Goal: Task Accomplishment & Management: Manage account settings

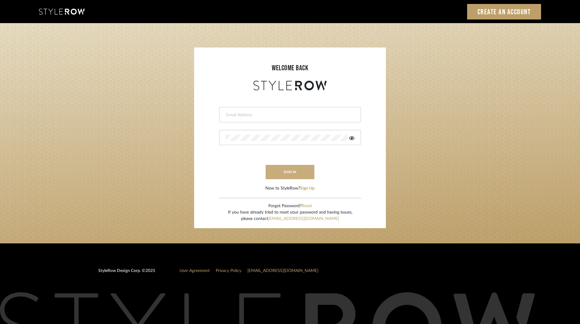
type input "ksears@morgantewilson.com"
click at [293, 172] on button "sign in" at bounding box center [290, 172] width 49 height 14
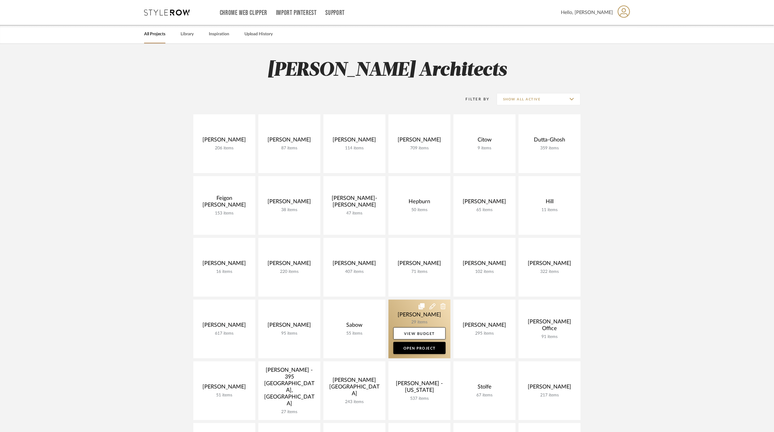
scroll to position [81, 0]
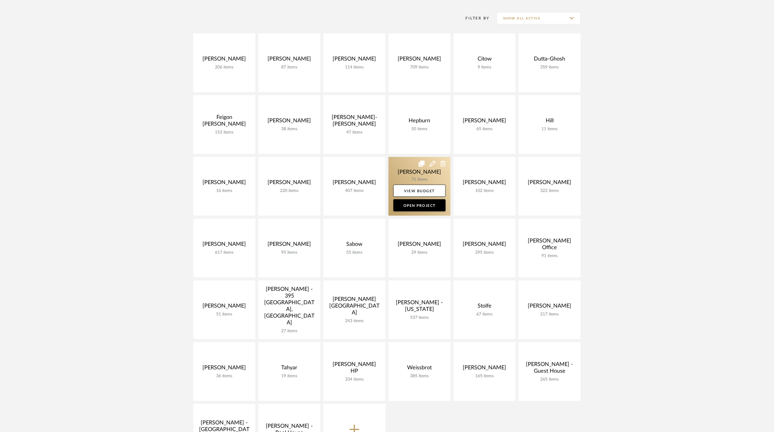
click at [415, 175] on link at bounding box center [420, 186] width 62 height 59
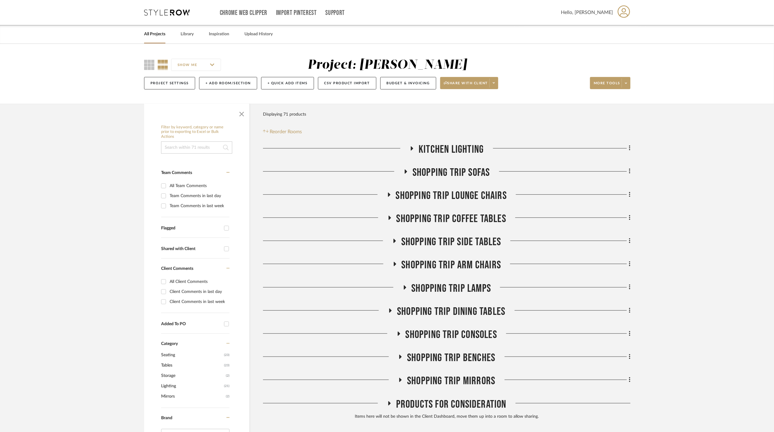
click at [428, 146] on span "Kitchen Lighting" at bounding box center [451, 149] width 65 height 13
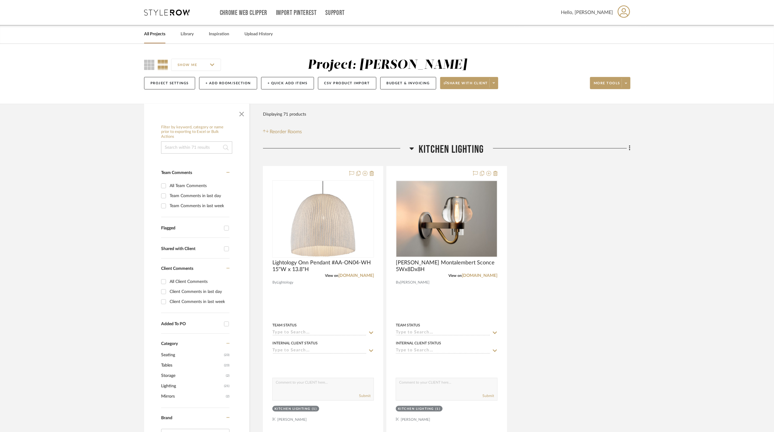
click at [428, 149] on span "Kitchen Lighting" at bounding box center [451, 149] width 65 height 13
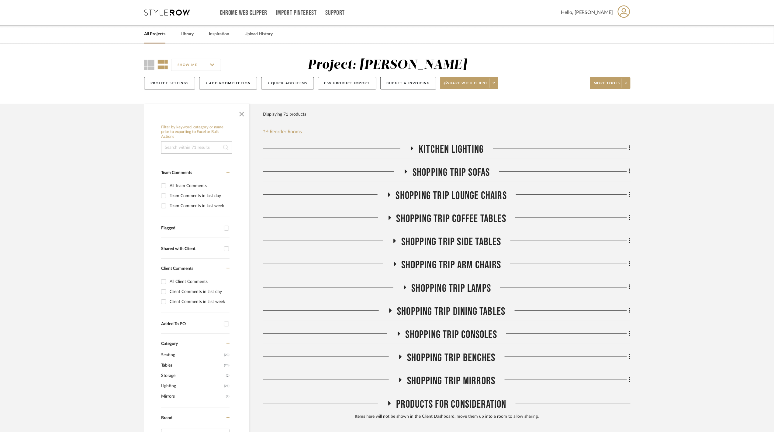
click at [459, 173] on span "Shopping Trip Sofas" at bounding box center [452, 172] width 78 height 13
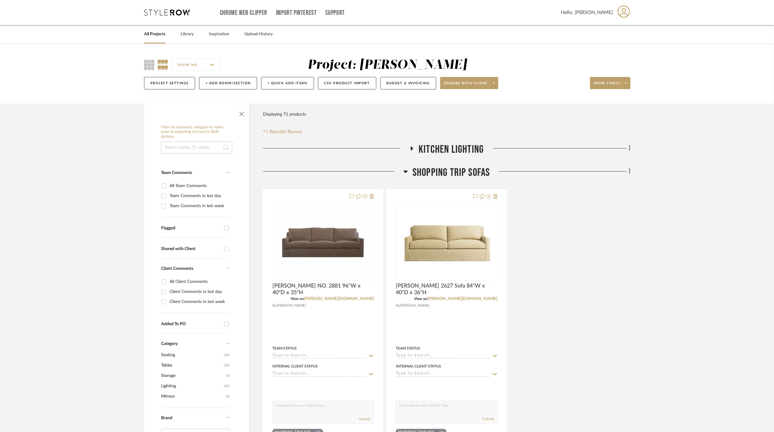
click at [630, 172] on icon at bounding box center [629, 171] width 1 height 5
click at [601, 249] on button "Add Room Below" at bounding box center [602, 245] width 57 height 15
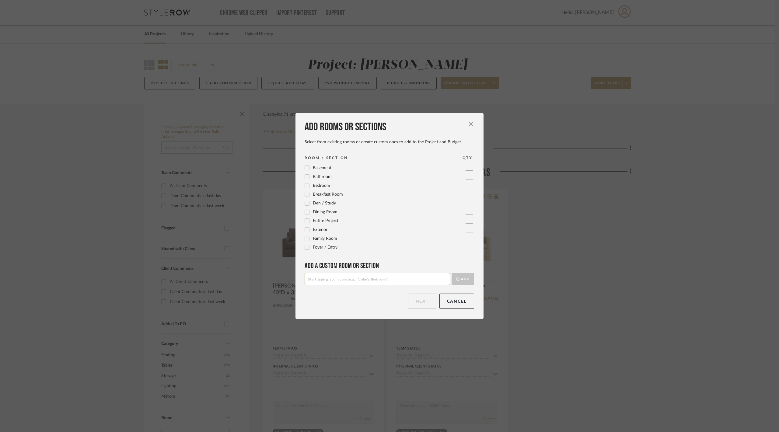
click at [382, 278] on input at bounding box center [376, 279] width 145 height 12
click at [318, 238] on span "Family Room" at bounding box center [325, 238] width 24 height 4
click at [422, 296] on button "Next" at bounding box center [422, 300] width 28 height 15
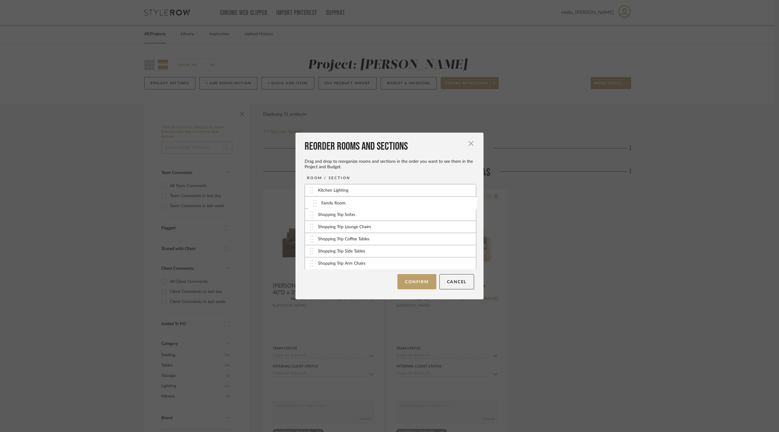
drag, startPoint x: 309, startPoint y: 214, endPoint x: 314, endPoint y: 202, distance: 12.7
click at [411, 284] on button "Confirm" at bounding box center [416, 281] width 39 height 15
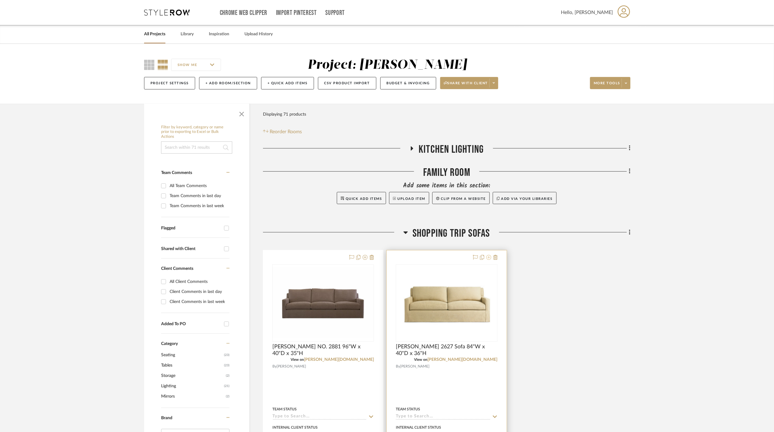
click at [489, 258] on icon at bounding box center [489, 257] width 5 height 5
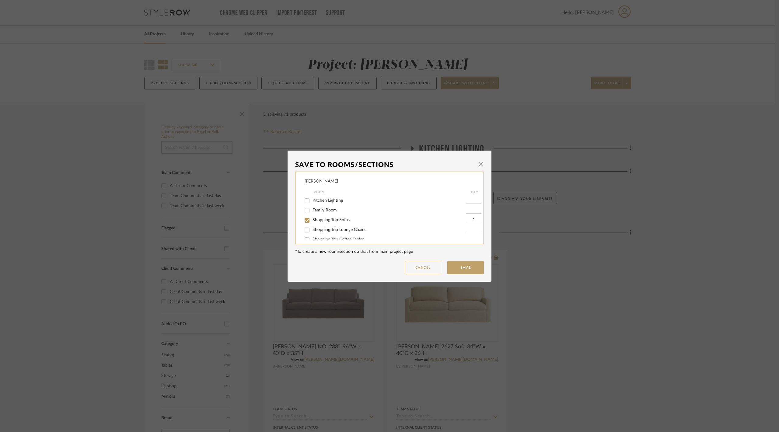
click at [324, 208] on span "Family Room" at bounding box center [324, 210] width 24 height 4
click at [312, 208] on input "Family Room" at bounding box center [307, 211] width 10 height 10
checkbox input "true"
type input "1"
click at [306, 219] on input "Shopping Trip Sofas" at bounding box center [307, 220] width 10 height 10
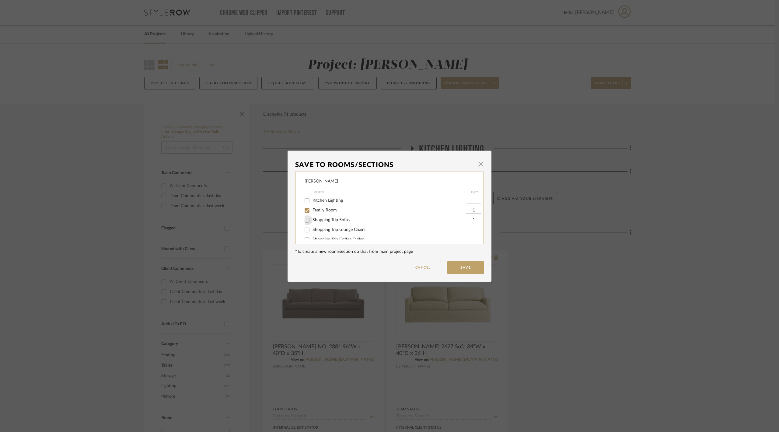
checkbox input "false"
click at [462, 263] on button "Save" at bounding box center [465, 267] width 36 height 13
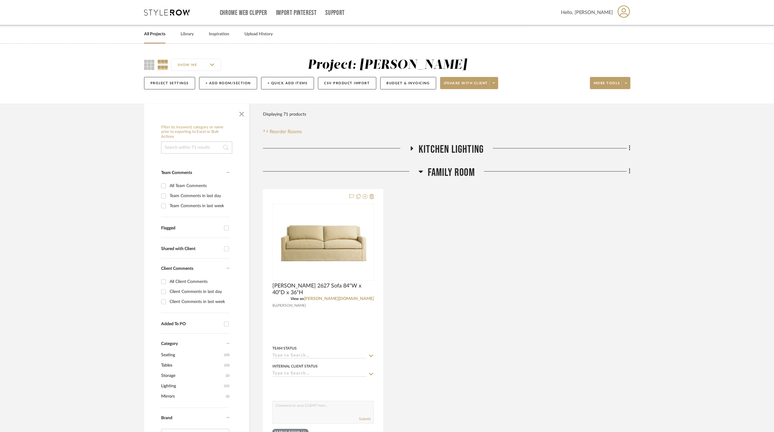
click at [471, 170] on span "Family Room" at bounding box center [451, 172] width 47 height 13
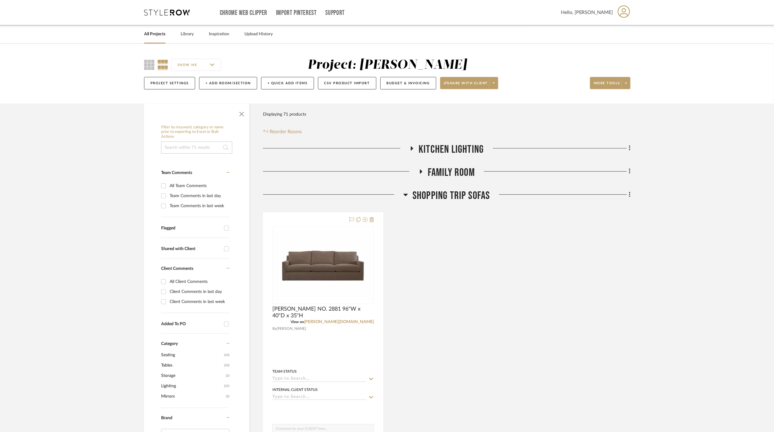
click at [628, 198] on fa-icon at bounding box center [629, 195] width 4 height 10
click at [605, 315] on span "Delete Room" at bounding box center [597, 314] width 24 height 5
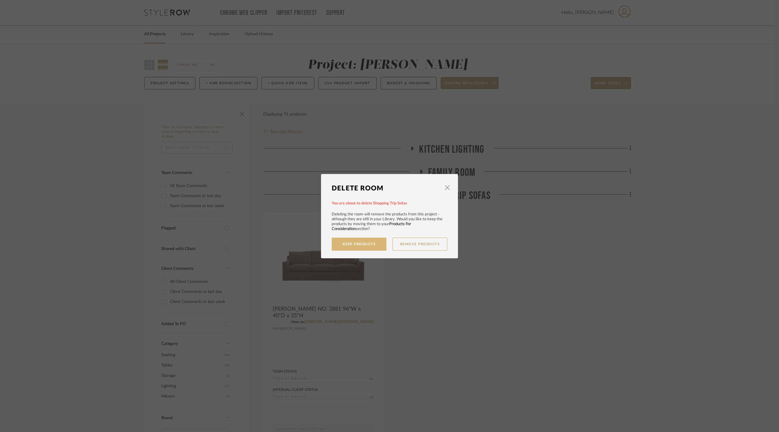
click at [367, 241] on button "Keep Products" at bounding box center [359, 244] width 55 height 13
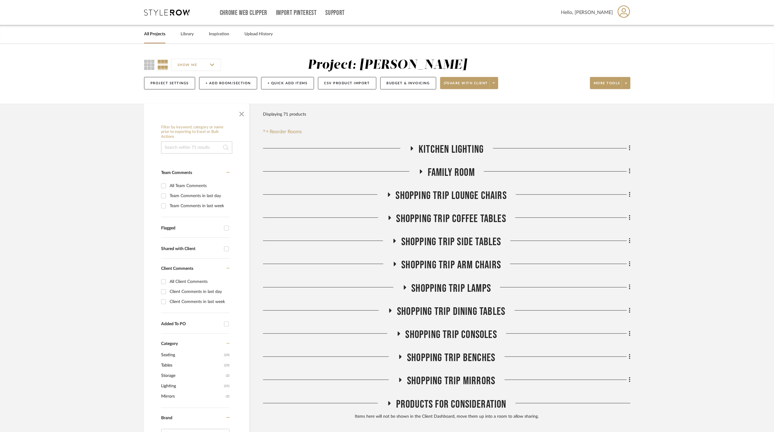
click at [482, 198] on span "Shopping Trip Lounge Chairs" at bounding box center [451, 195] width 111 height 13
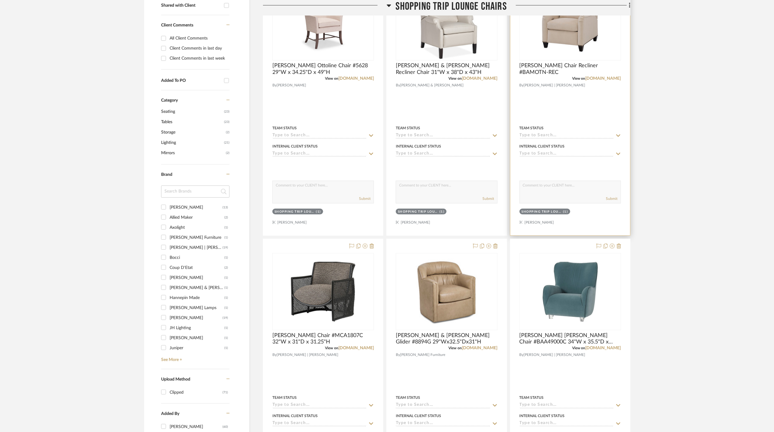
scroll to position [81, 0]
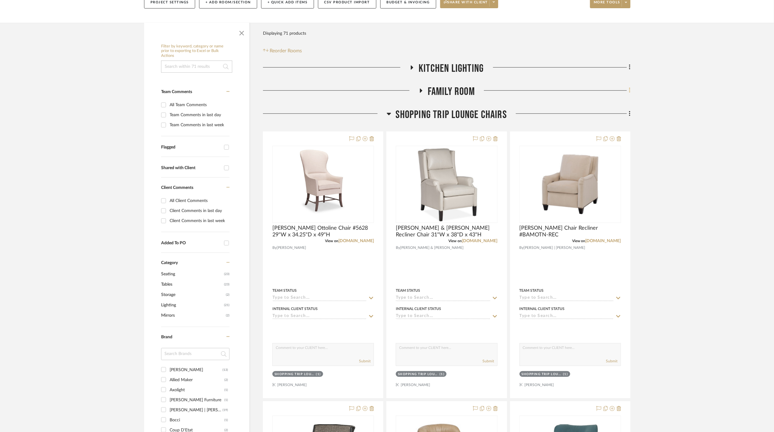
click at [629, 88] on icon at bounding box center [630, 90] width 2 height 7
click at [595, 161] on button "Add Room Below" at bounding box center [602, 164] width 57 height 15
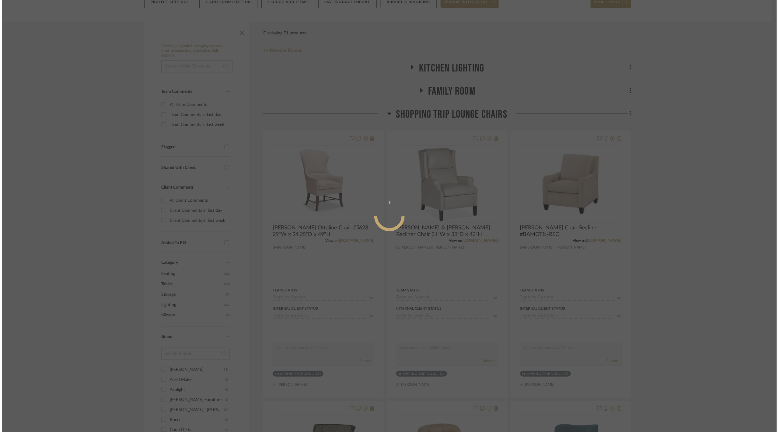
scroll to position [0, 0]
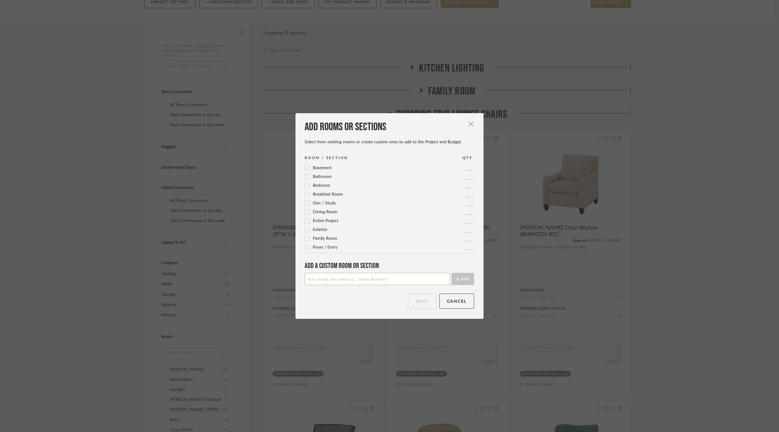
click at [322, 248] on span "Foyer / Entry" at bounding box center [325, 247] width 25 height 4
click at [405, 283] on input at bounding box center [376, 279] width 145 height 12
type input "Primary Bedroom"
click at [465, 279] on button "Add" at bounding box center [462, 279] width 23 height 12
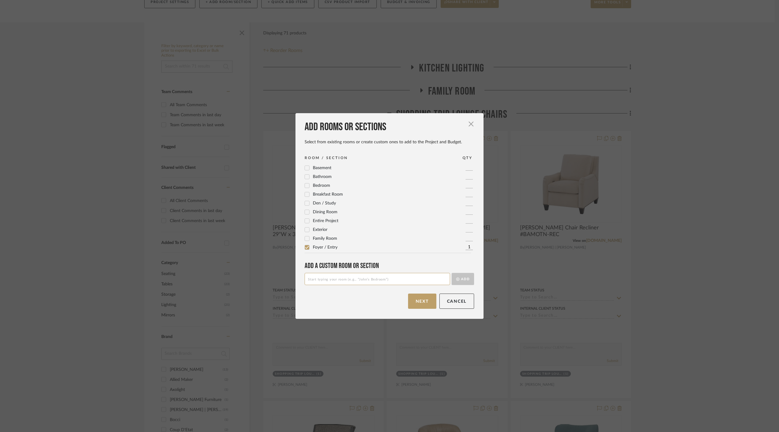
scroll to position [203, 0]
click at [413, 296] on button "Next" at bounding box center [422, 300] width 28 height 15
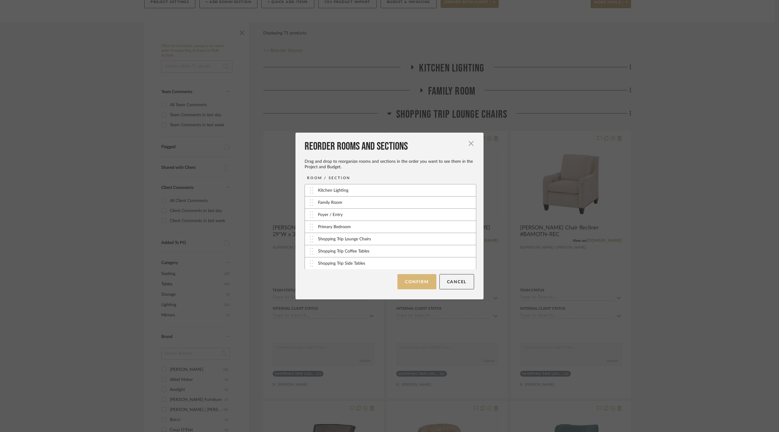
click at [418, 280] on button "Confirm" at bounding box center [416, 281] width 39 height 15
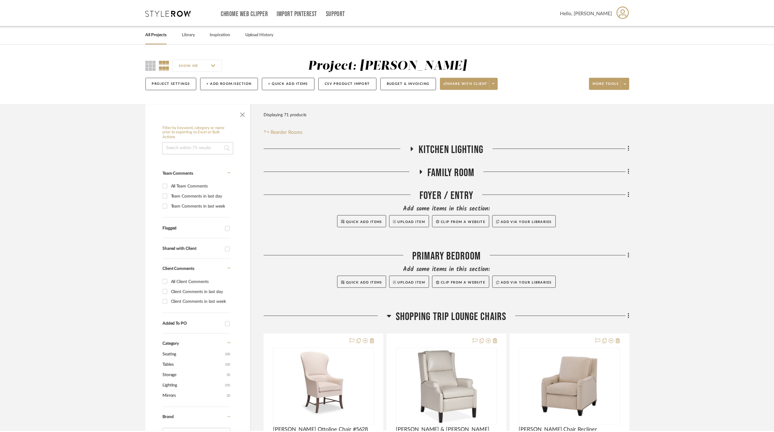
scroll to position [81, 0]
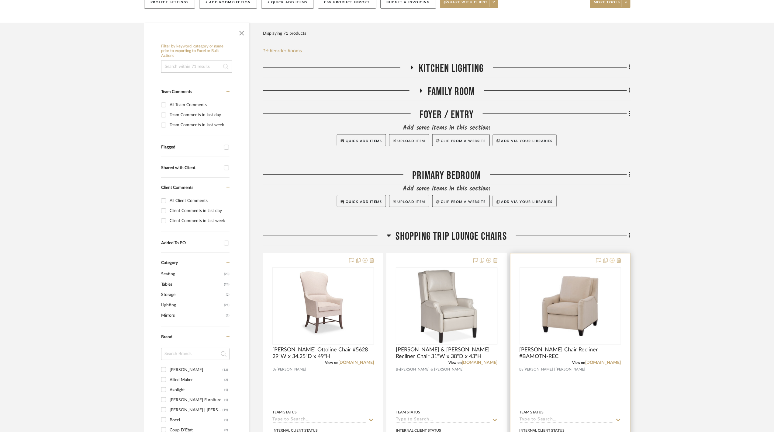
click at [613, 261] on icon at bounding box center [612, 260] width 5 height 5
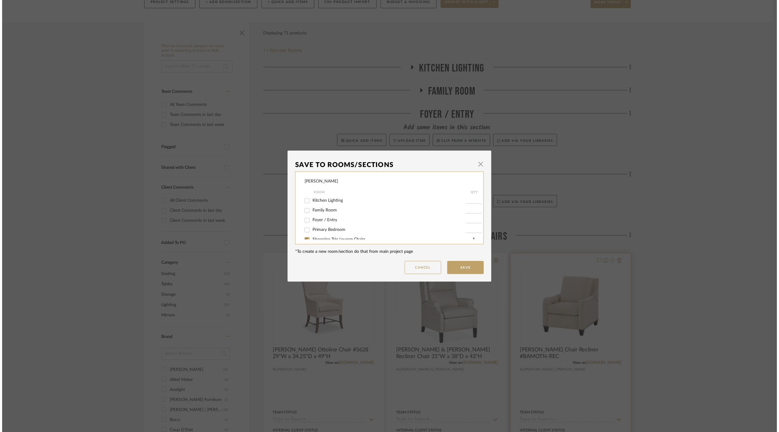
scroll to position [0, 0]
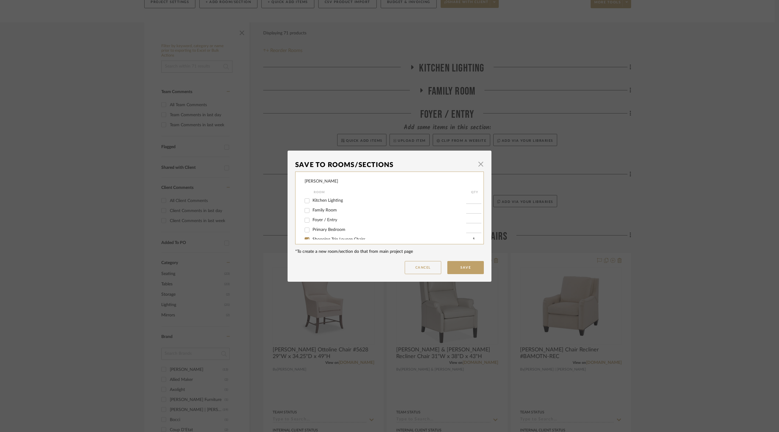
click at [341, 229] on span "Primary Bedroom" at bounding box center [328, 229] width 33 height 4
click at [312, 229] on input "Primary Bedroom" at bounding box center [307, 230] width 10 height 10
checkbox input "true"
type input "1"
click at [459, 263] on button "Save" at bounding box center [465, 267] width 36 height 13
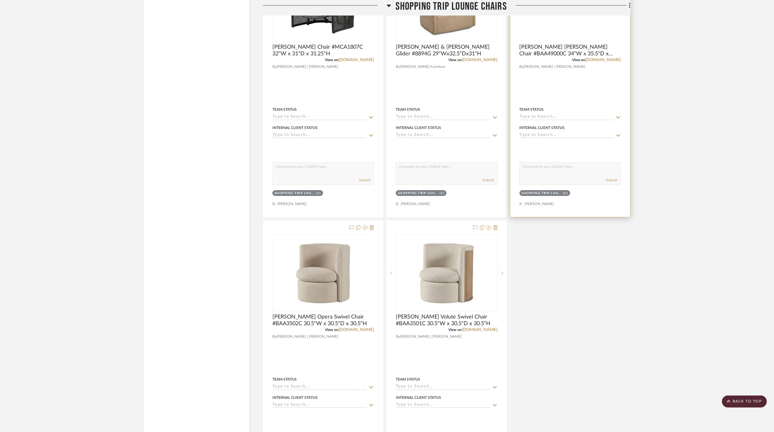
scroll to position [687, 0]
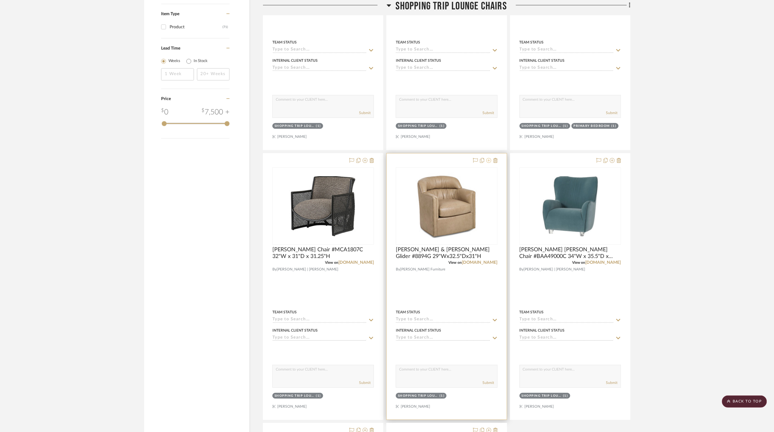
click at [489, 163] on icon at bounding box center [489, 160] width 5 height 5
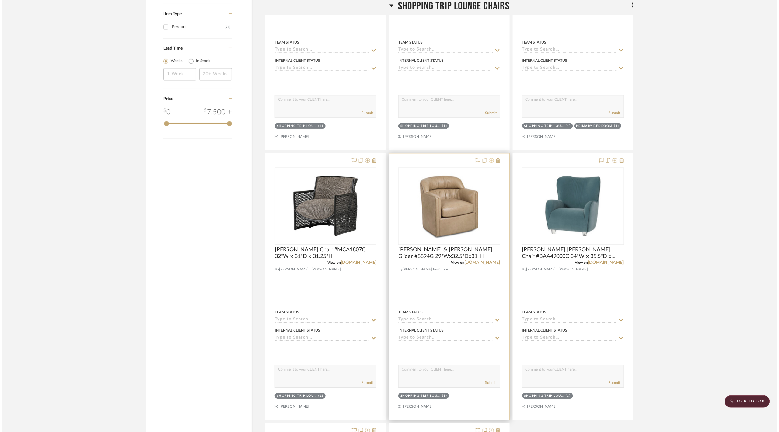
scroll to position [0, 0]
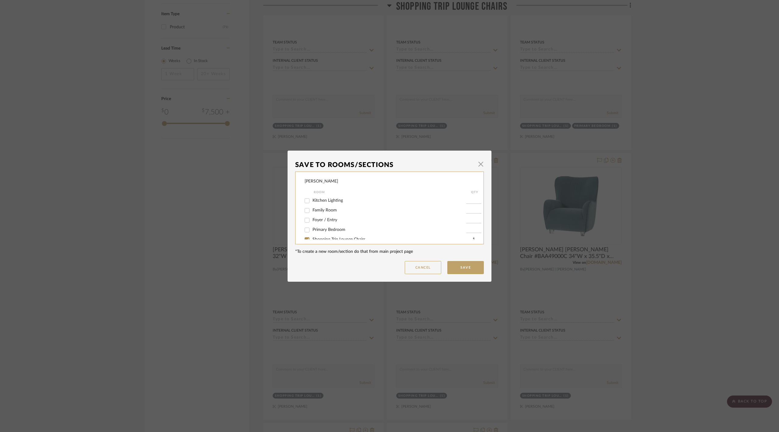
click at [312, 209] on span "Family Room" at bounding box center [324, 210] width 24 height 4
click at [312, 209] on input "Family Room" at bounding box center [307, 211] width 10 height 10
checkbox input "true"
type input "1"
click at [471, 269] on button "Save" at bounding box center [465, 267] width 36 height 13
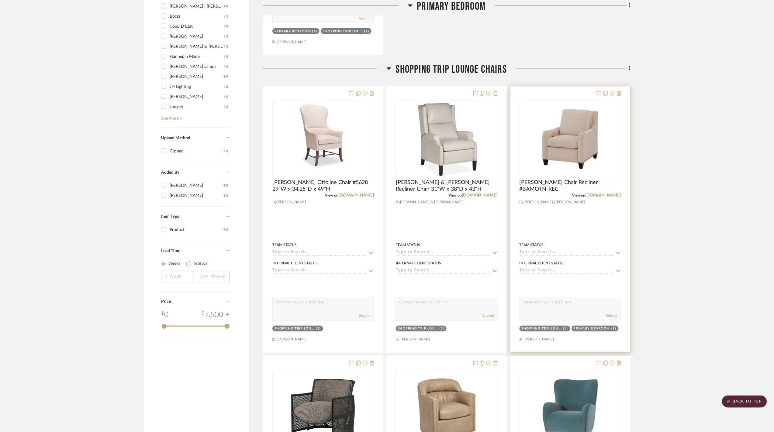
scroll to position [444, 0]
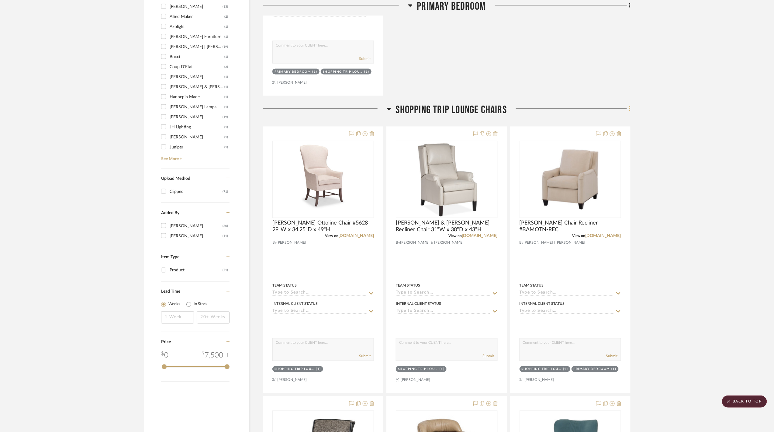
click at [628, 114] on fa-icon at bounding box center [629, 109] width 4 height 10
click at [603, 224] on button "Delete Room" at bounding box center [602, 229] width 57 height 15
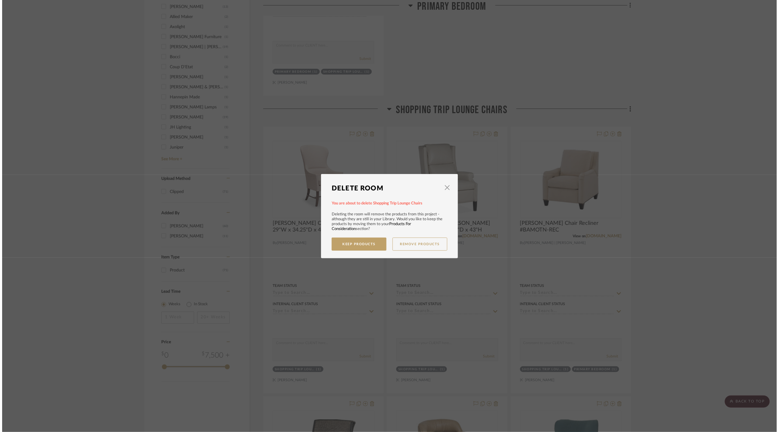
scroll to position [0, 0]
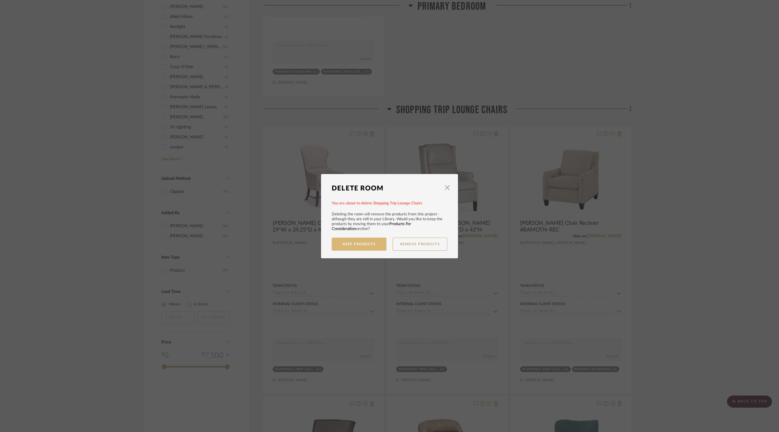
click at [363, 242] on button "Keep Products" at bounding box center [359, 244] width 55 height 13
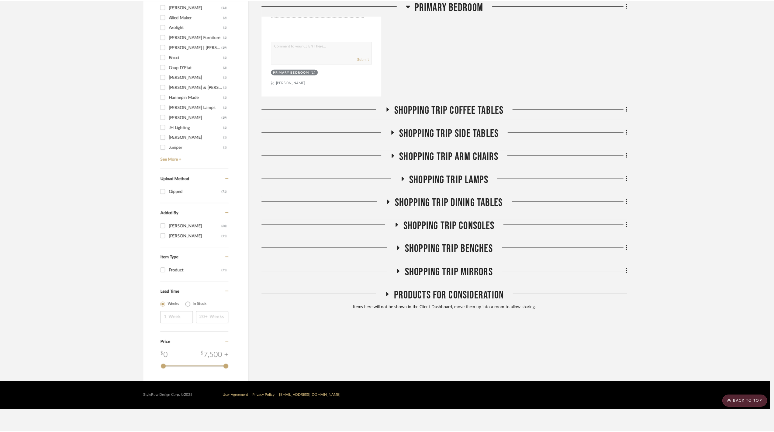
scroll to position [423, 0]
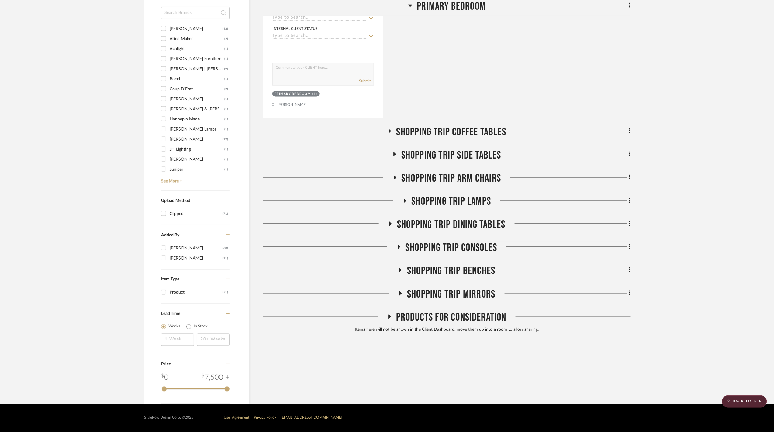
click at [453, 133] on span "Shopping Trip Coffee Tables" at bounding box center [452, 132] width 110 height 13
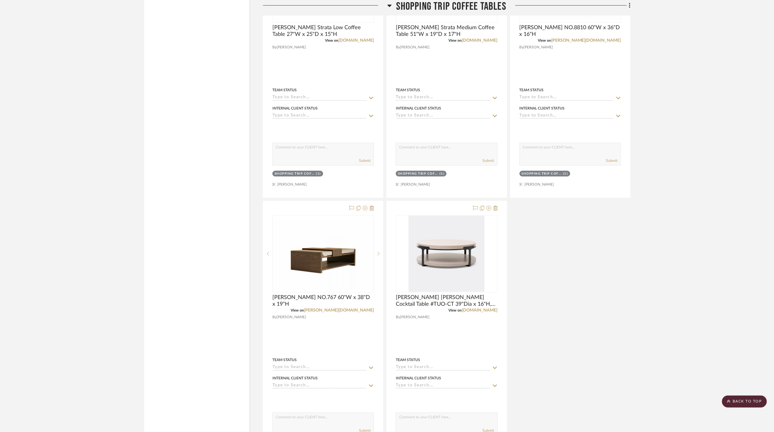
scroll to position [1112, 0]
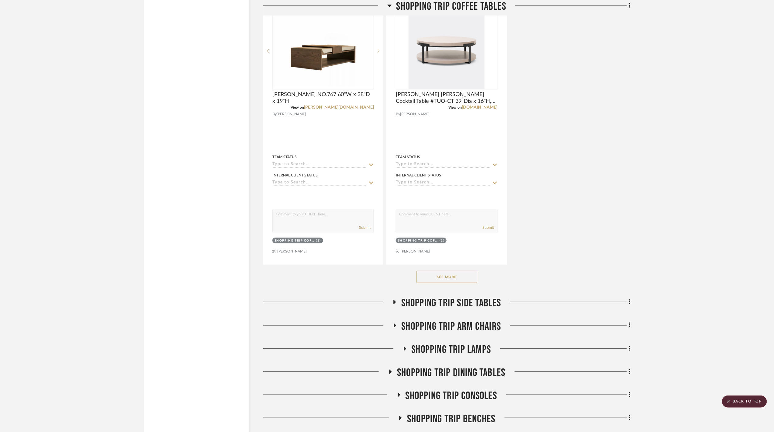
click at [461, 279] on button "See More" at bounding box center [447, 277] width 61 height 12
click at [449, 283] on button "See Less" at bounding box center [447, 277] width 61 height 12
click at [465, 281] on button "See More" at bounding box center [447, 277] width 61 height 12
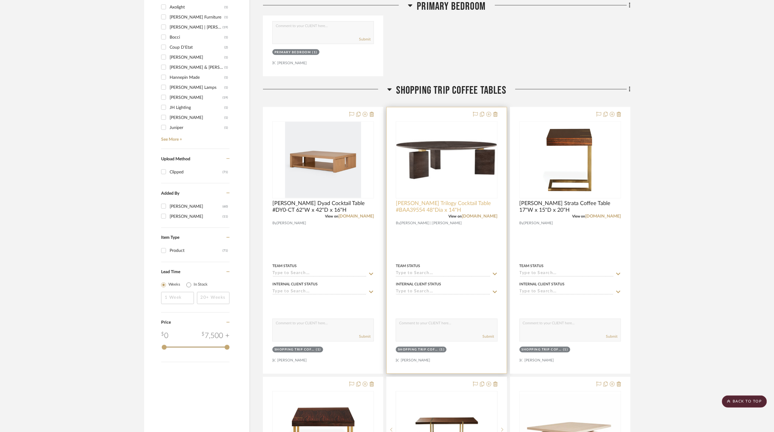
scroll to position [301, 0]
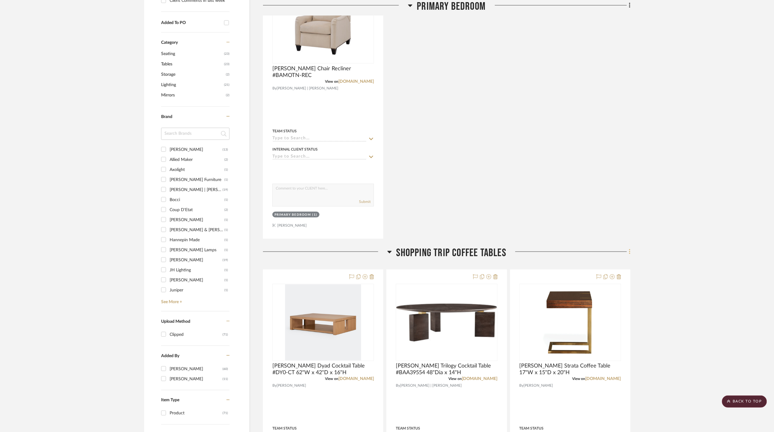
click at [630, 252] on icon at bounding box center [629, 251] width 1 height 5
click at [603, 369] on button "Delete Room" at bounding box center [602, 372] width 57 height 15
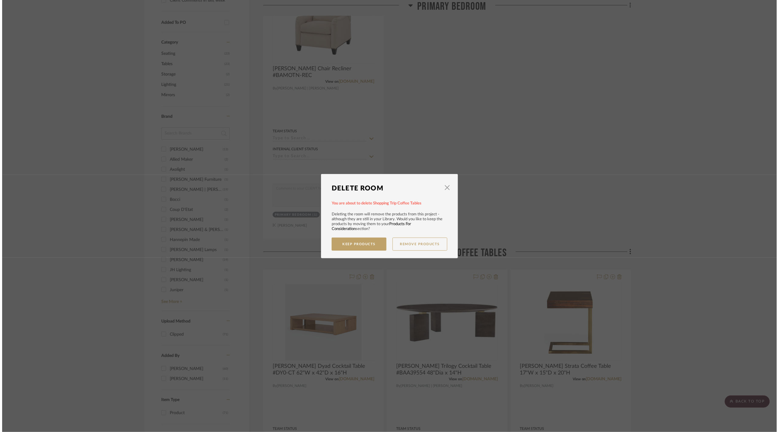
scroll to position [0, 0]
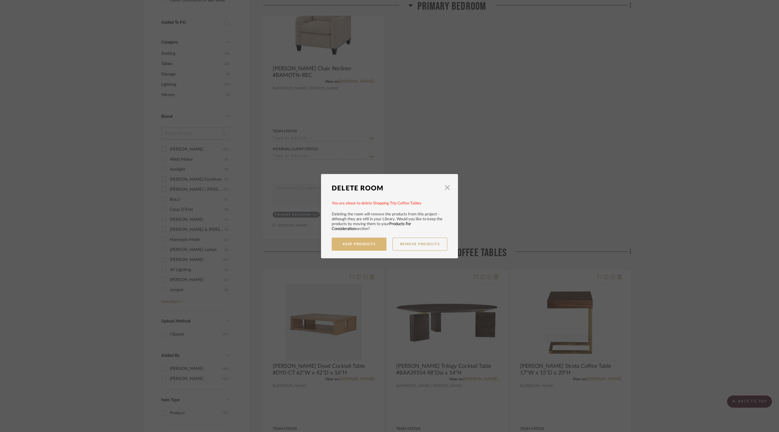
click at [346, 243] on button "Keep Products" at bounding box center [359, 244] width 55 height 13
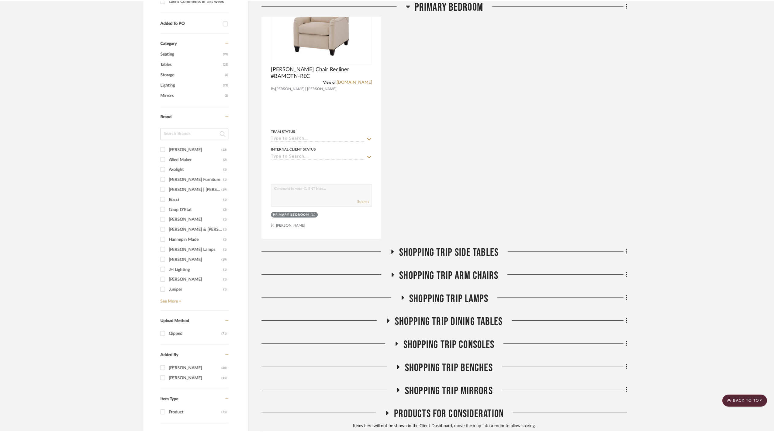
scroll to position [301, 0]
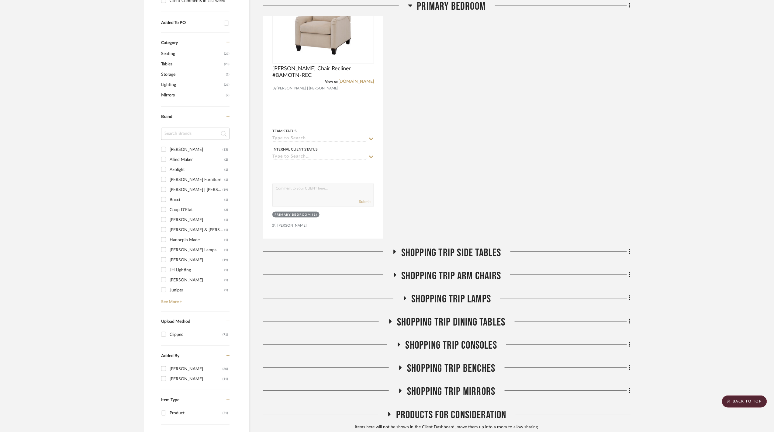
click at [478, 248] on span "Shopping Trip Side Tables" at bounding box center [451, 252] width 100 height 13
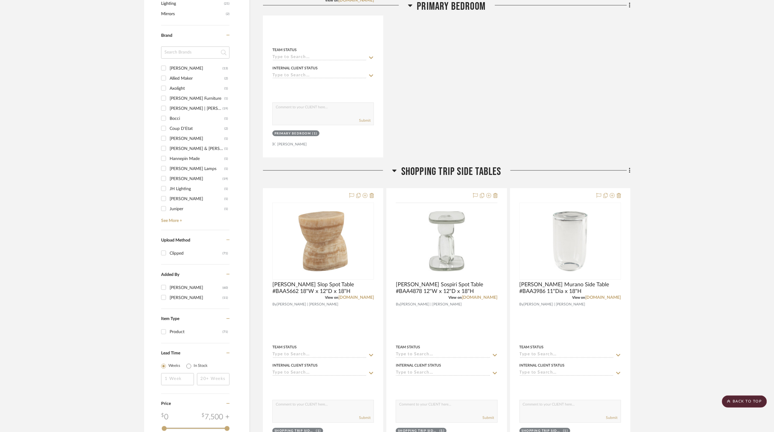
scroll to position [423, 0]
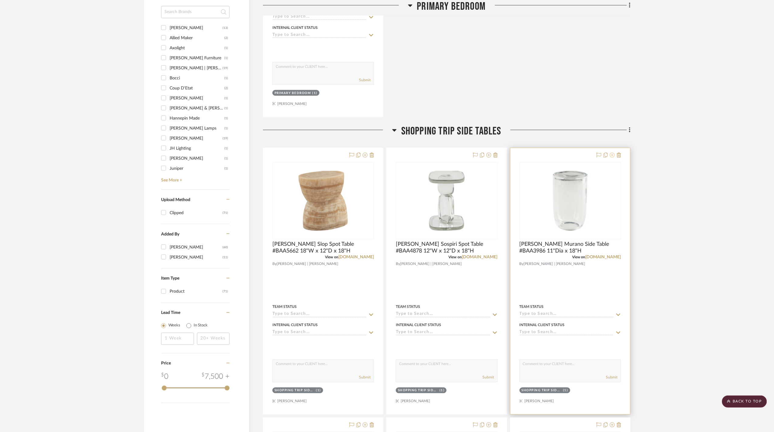
click at [611, 158] on icon at bounding box center [612, 155] width 5 height 5
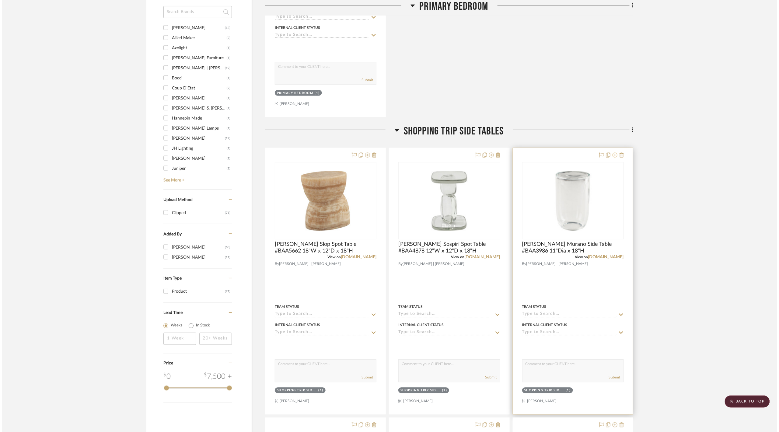
scroll to position [0, 0]
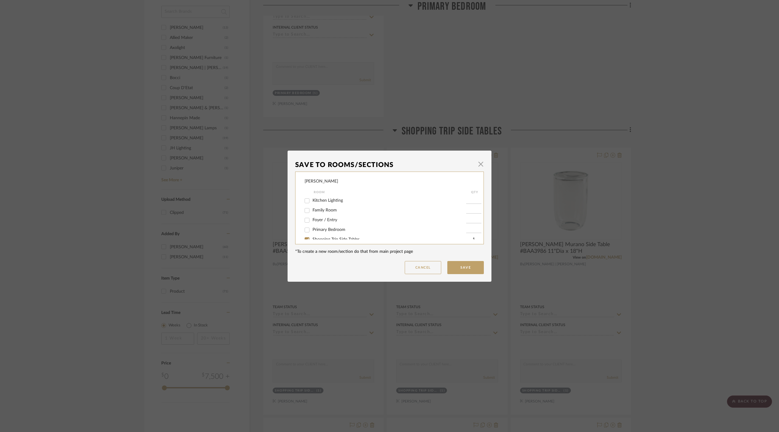
click at [315, 210] on span "Family Room" at bounding box center [324, 210] width 24 height 4
click at [312, 210] on input "Family Room" at bounding box center [307, 211] width 10 height 10
checkbox input "true"
type input "1"
click at [457, 264] on button "Save" at bounding box center [465, 267] width 36 height 13
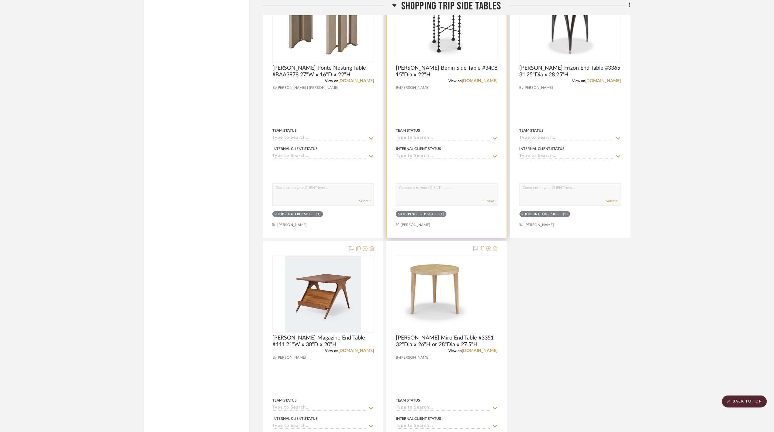
scroll to position [1072, 0]
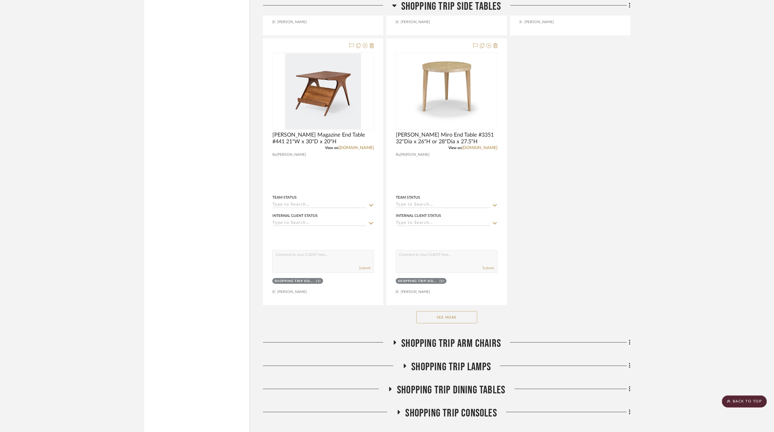
click at [461, 320] on button "See More" at bounding box center [447, 317] width 61 height 12
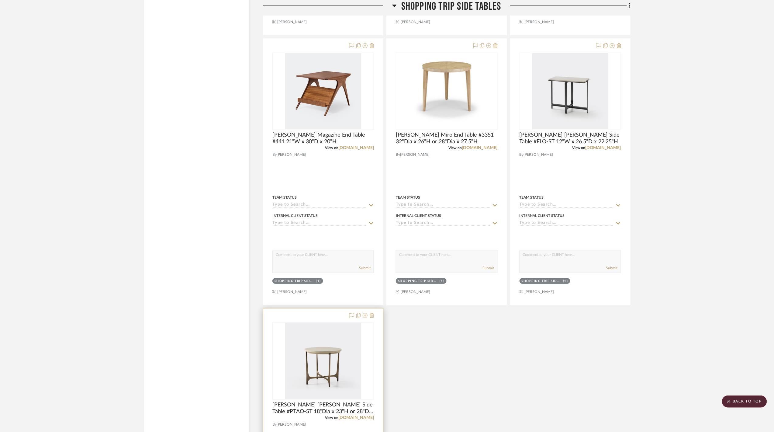
click at [364, 318] on icon at bounding box center [365, 315] width 5 height 5
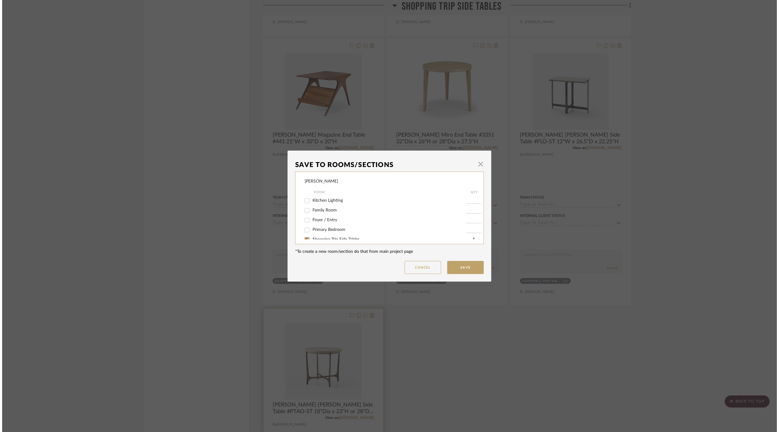
scroll to position [0, 0]
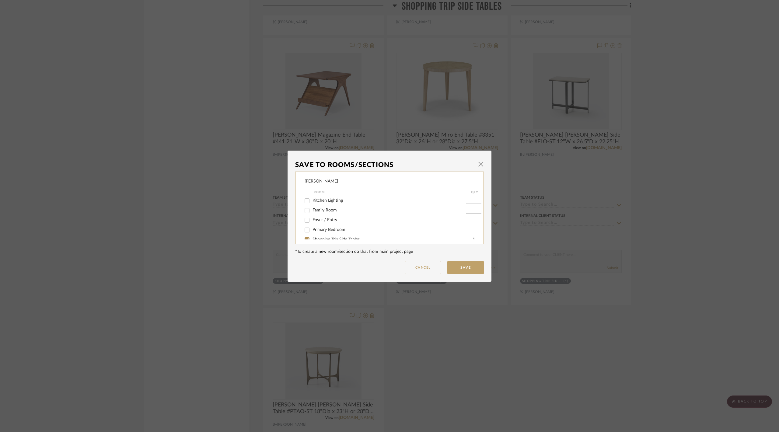
click at [319, 210] on span "Family Room" at bounding box center [324, 210] width 24 height 4
click at [312, 210] on input "Family Room" at bounding box center [307, 211] width 10 height 10
checkbox input "true"
type input "1"
click at [455, 275] on dialog-content "Save To Rooms/Sections × Lesnik Room QTY Kitchen Lighting Family Room 1 Foyer /…" at bounding box center [389, 216] width 204 height 131
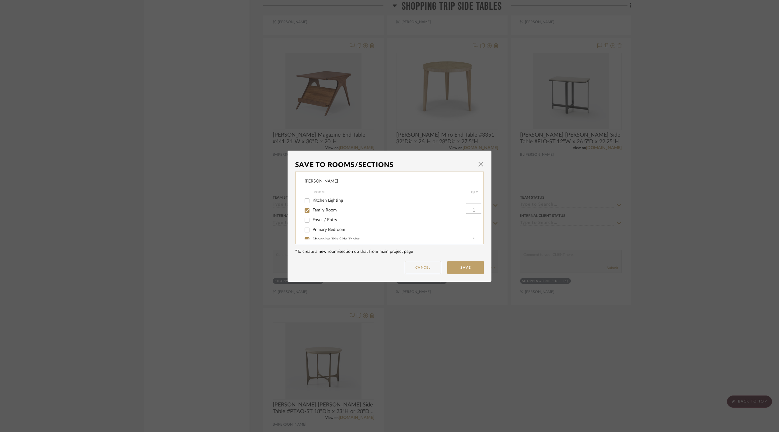
click at [458, 273] on button "Save" at bounding box center [465, 267] width 36 height 13
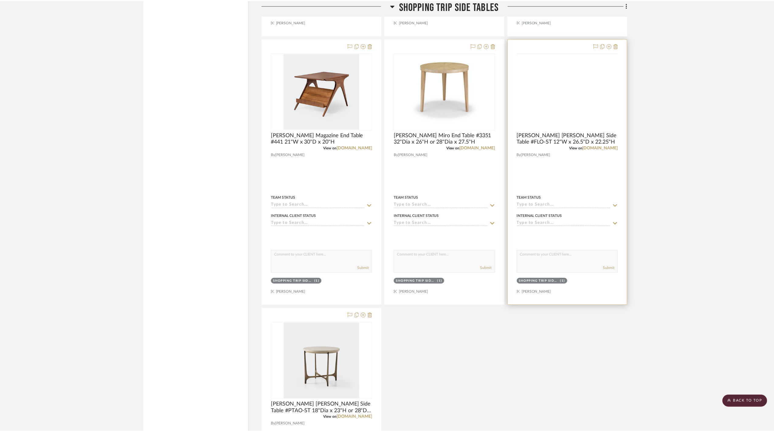
scroll to position [1072, 0]
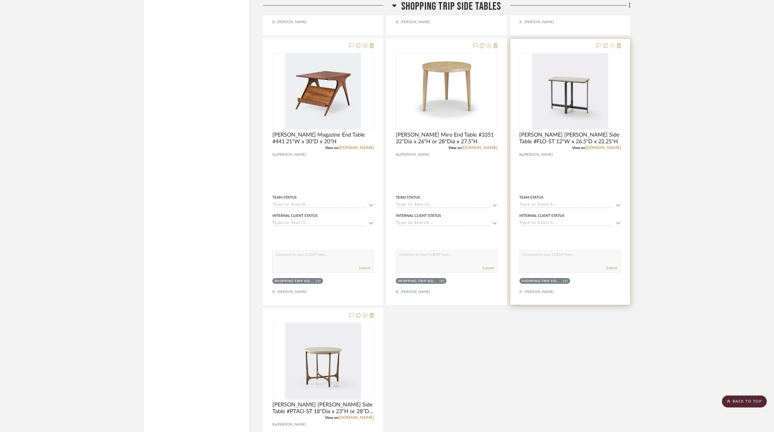
click at [613, 48] on icon at bounding box center [612, 45] width 5 height 5
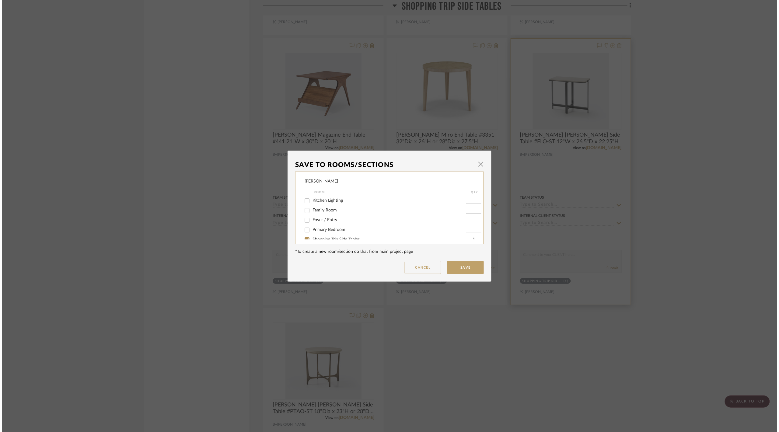
scroll to position [0, 0]
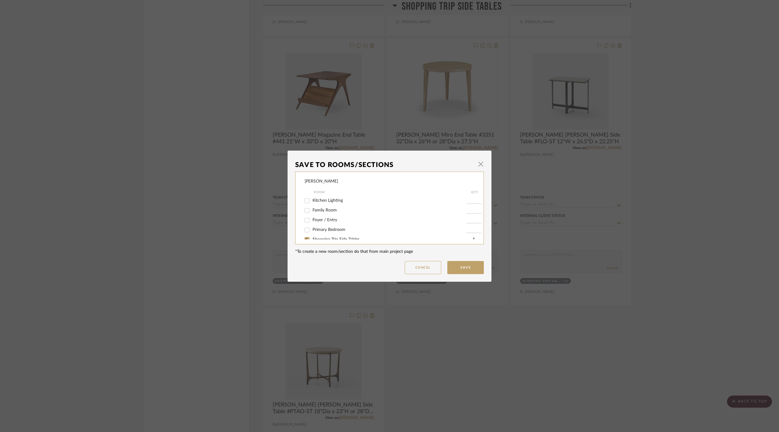
click at [321, 210] on span "Family Room" at bounding box center [324, 210] width 24 height 4
click at [312, 210] on input "Family Room" at bounding box center [307, 211] width 10 height 10
checkbox input "true"
type input "1"
click at [461, 263] on button "Save" at bounding box center [465, 267] width 36 height 13
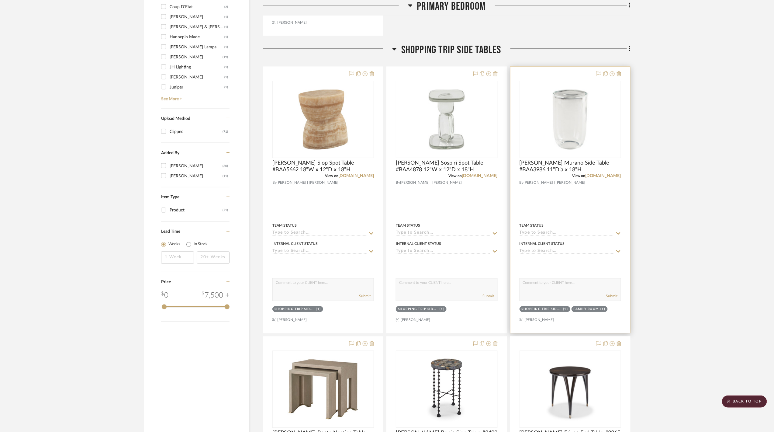
scroll to position [382, 0]
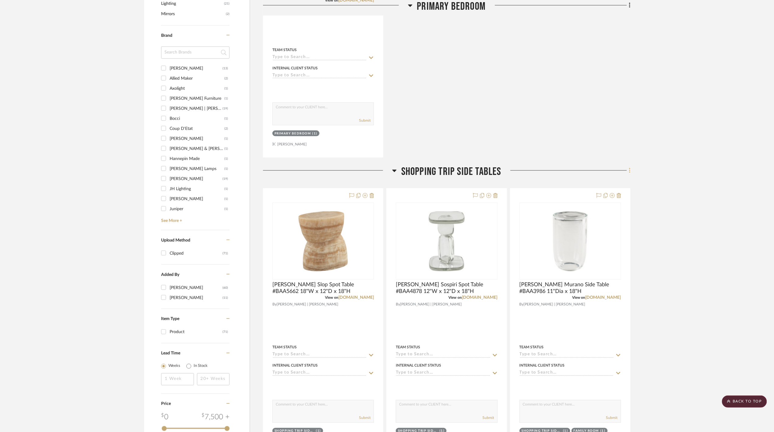
click at [630, 171] on icon at bounding box center [629, 170] width 1 height 5
click at [596, 290] on span "Delete Room" at bounding box center [597, 291] width 24 height 5
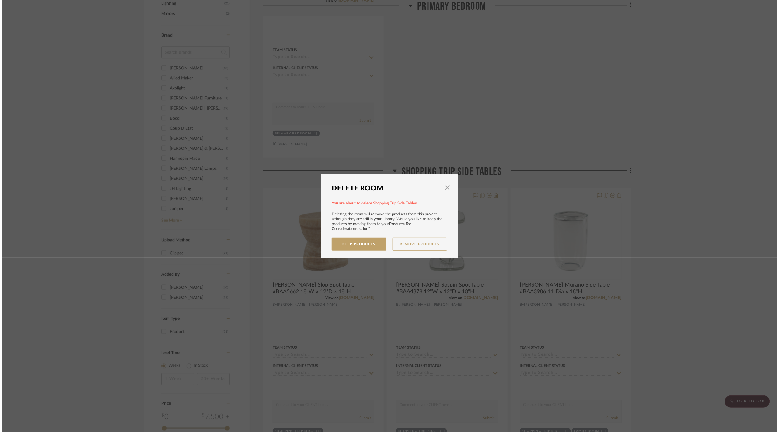
scroll to position [0, 0]
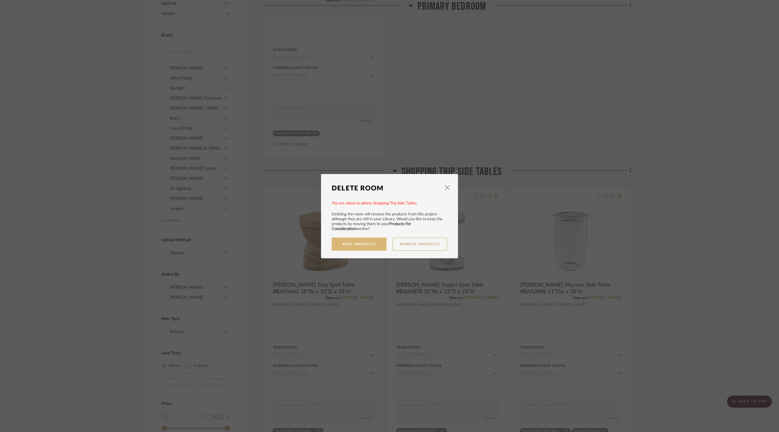
click at [367, 245] on button "Keep Products" at bounding box center [359, 244] width 55 height 13
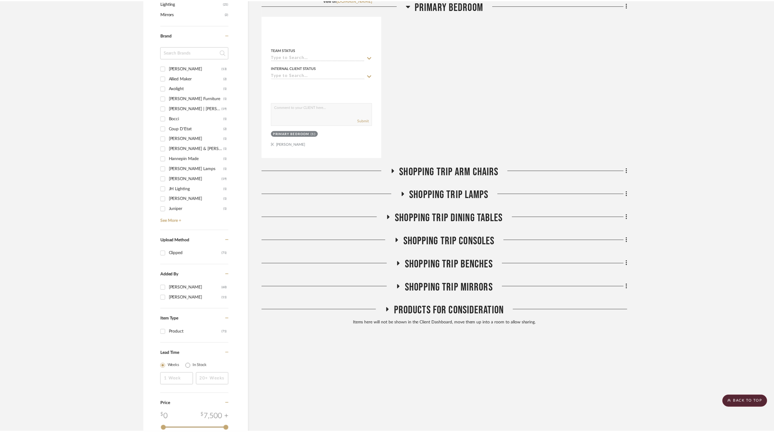
scroll to position [382, 0]
click at [445, 174] on span "Shopping Trip Arm Chairs" at bounding box center [452, 171] width 100 height 13
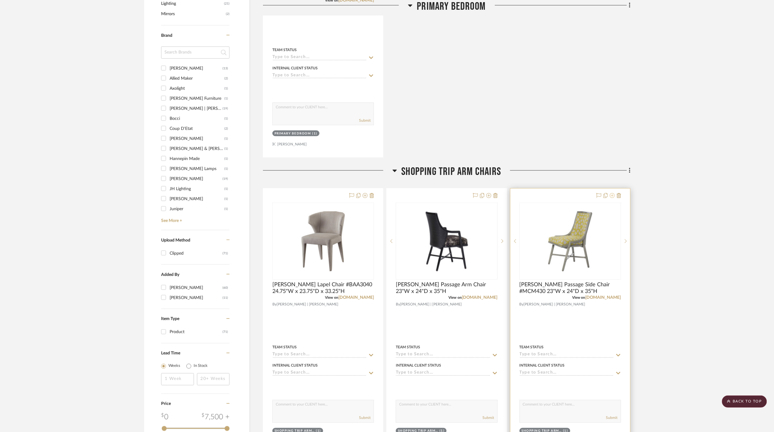
click at [614, 196] on icon at bounding box center [612, 195] width 5 height 5
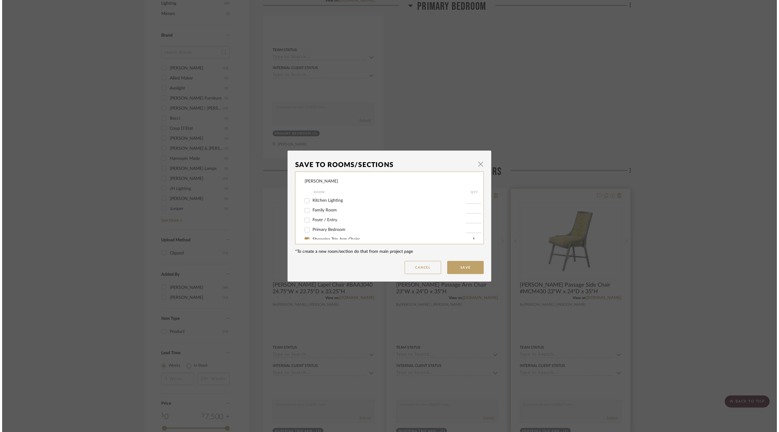
scroll to position [0, 0]
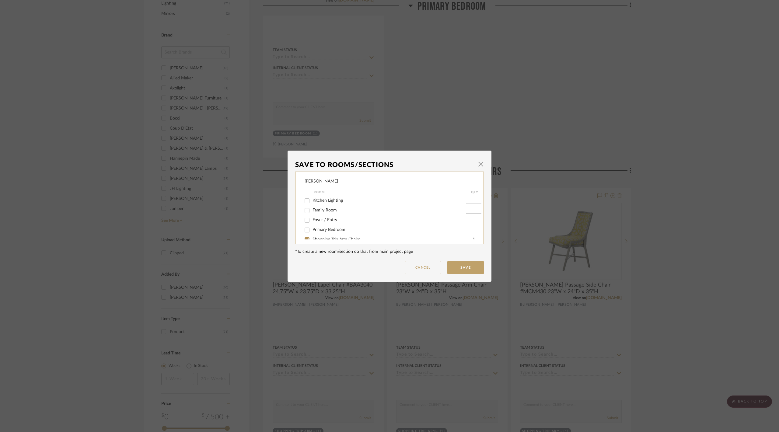
click at [329, 210] on span "Family Room" at bounding box center [324, 210] width 24 height 4
click at [312, 210] on input "Family Room" at bounding box center [307, 211] width 10 height 10
checkbox input "true"
type input "1"
click at [456, 264] on button "Save" at bounding box center [465, 267] width 36 height 13
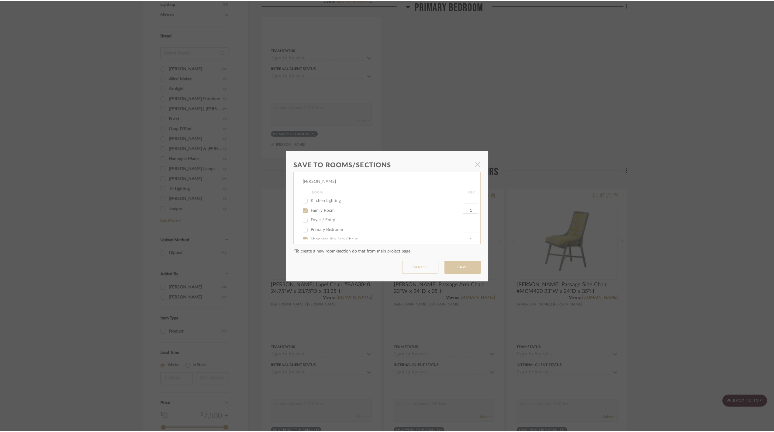
scroll to position [382, 0]
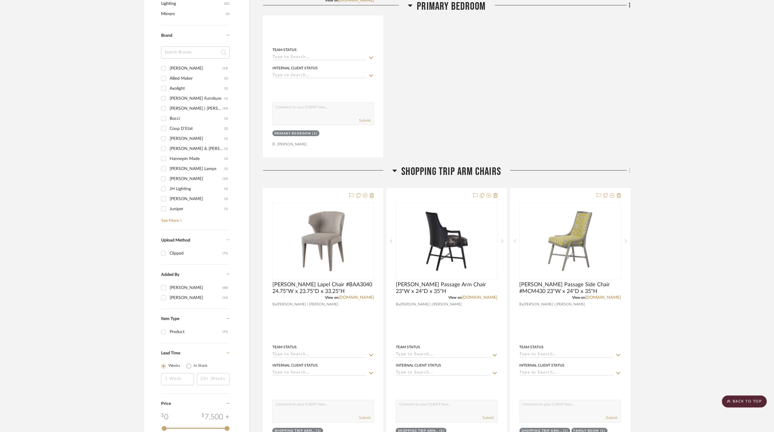
click at [629, 174] on icon at bounding box center [630, 170] width 2 height 7
click at [604, 288] on button "Delete Room" at bounding box center [602, 291] width 57 height 15
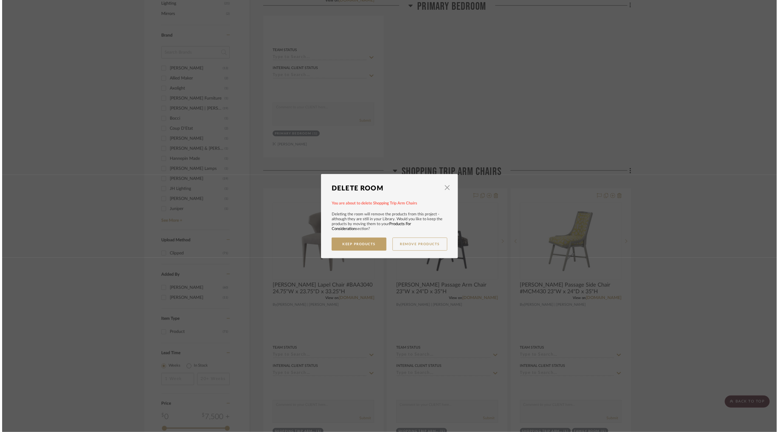
scroll to position [0, 0]
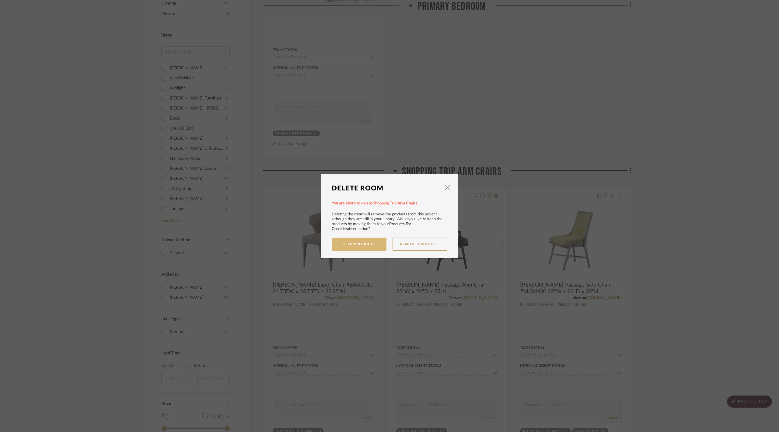
click at [366, 247] on button "Keep Products" at bounding box center [359, 244] width 55 height 13
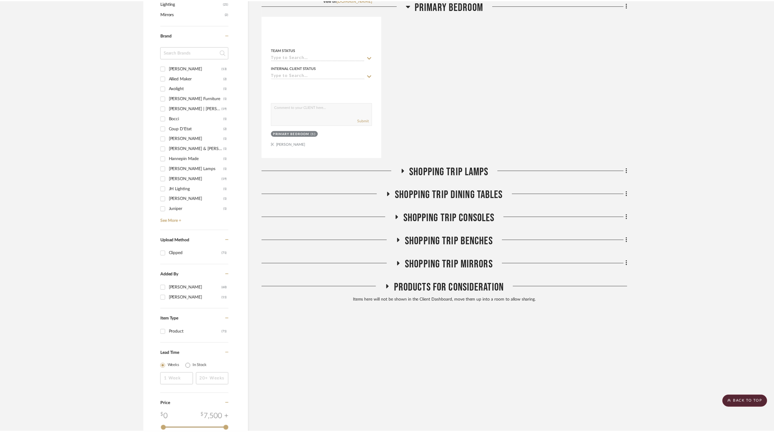
scroll to position [382, 0]
click at [423, 174] on span "Shopping Trip Lamps" at bounding box center [452, 171] width 80 height 13
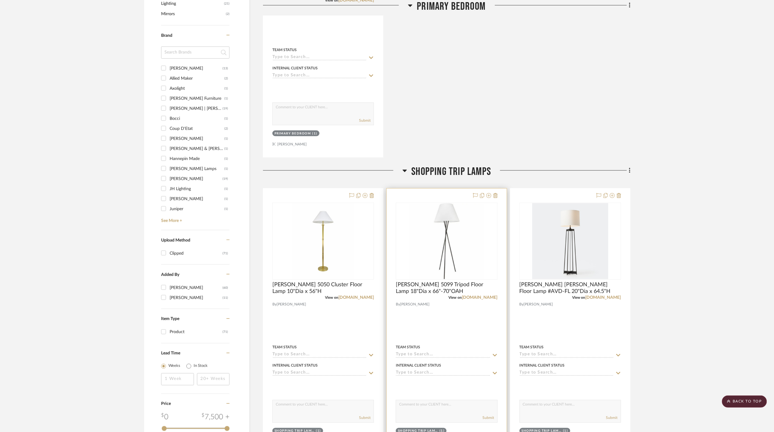
scroll to position [423, 0]
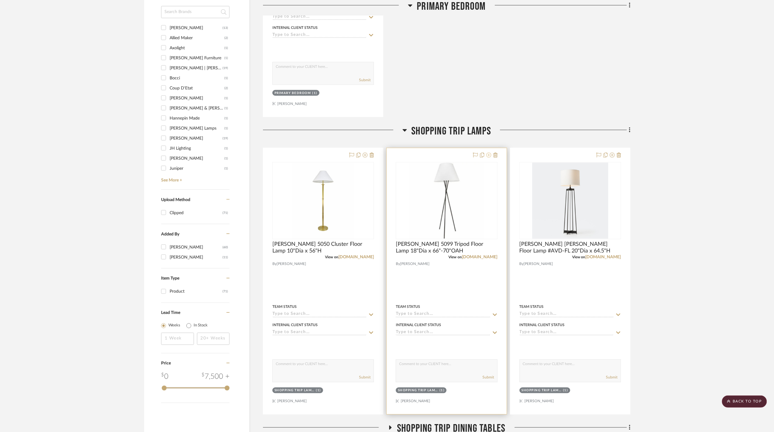
click at [490, 159] on button at bounding box center [489, 155] width 5 height 7
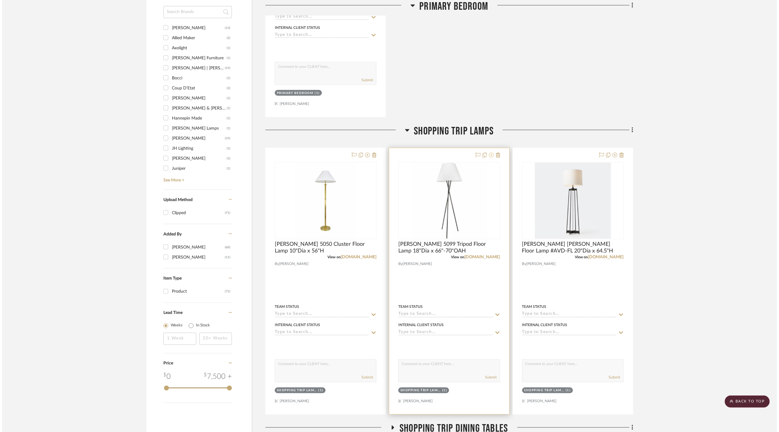
scroll to position [0, 0]
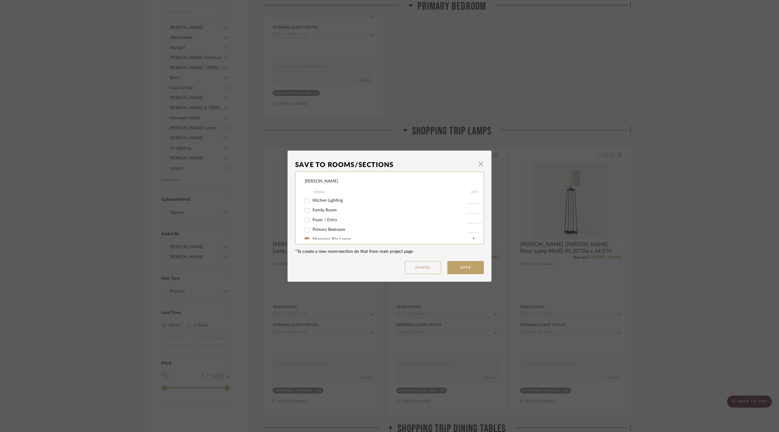
click at [327, 229] on span "Primary Bedroom" at bounding box center [328, 229] width 33 height 4
click at [312, 229] on input "Primary Bedroom" at bounding box center [307, 230] width 10 height 10
checkbox input "true"
type input "1"
click at [467, 267] on button "Save" at bounding box center [465, 267] width 36 height 13
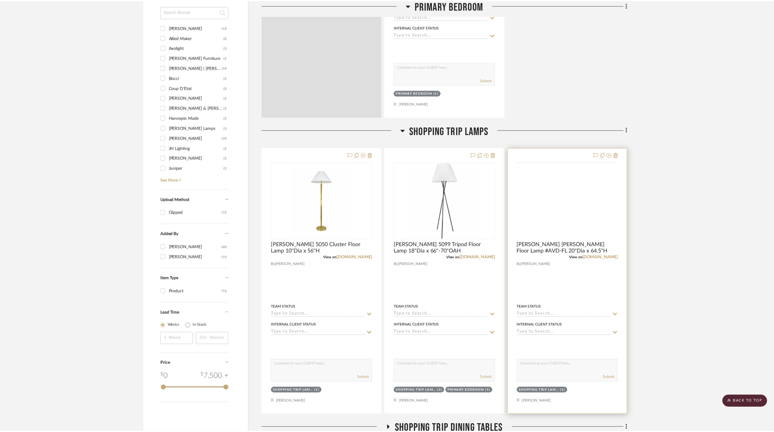
scroll to position [423, 0]
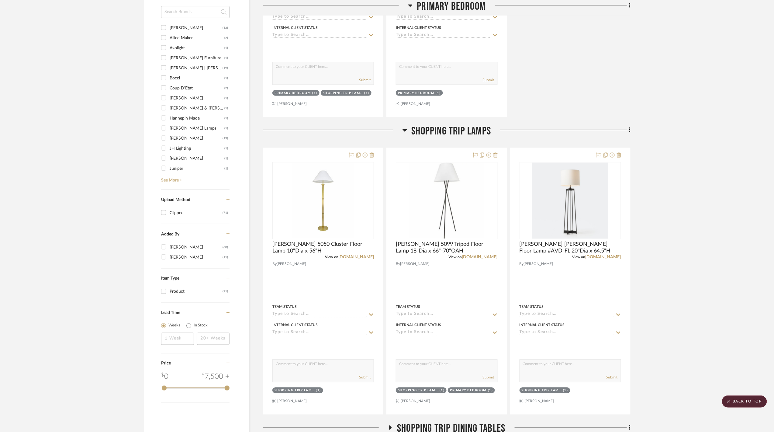
click at [631, 133] on div "Filter by keyword, category or name prior to exporting to Excel or Bulk Actions…" at bounding box center [387, 120] width 504 height 878
click at [630, 130] on icon at bounding box center [629, 129] width 1 height 5
click at [605, 245] on button "Delete Room" at bounding box center [602, 250] width 57 height 15
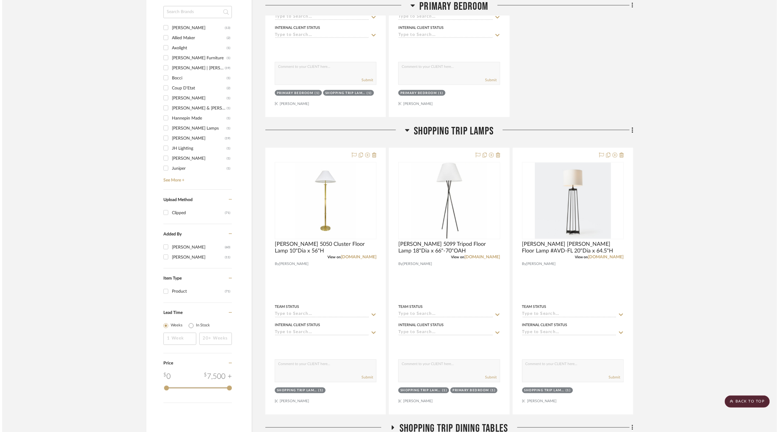
scroll to position [0, 0]
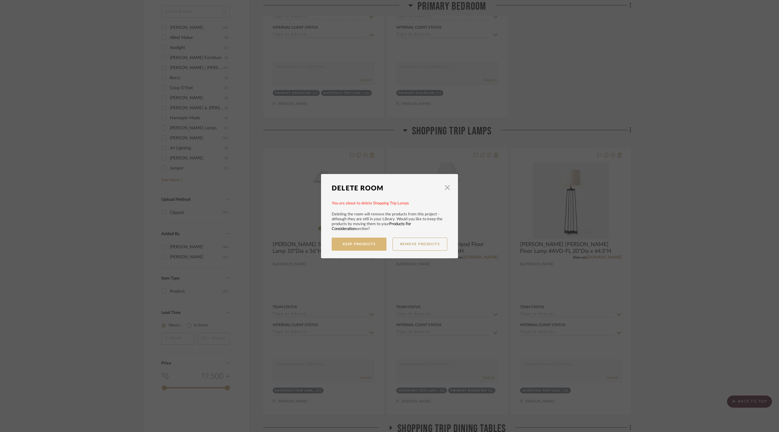
click at [342, 248] on button "Keep Products" at bounding box center [359, 244] width 55 height 13
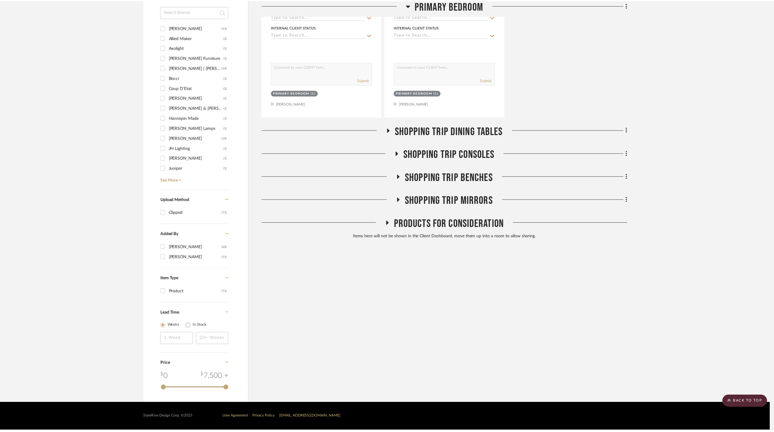
scroll to position [423, 0]
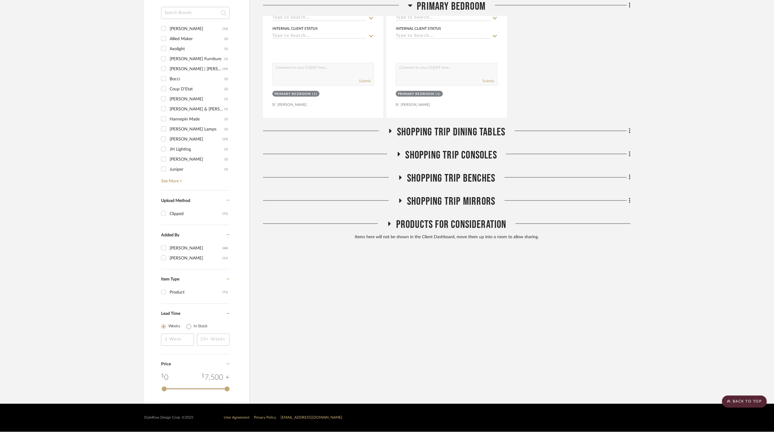
click at [471, 130] on span "Shopping Trip Dining Tables" at bounding box center [451, 132] width 108 height 13
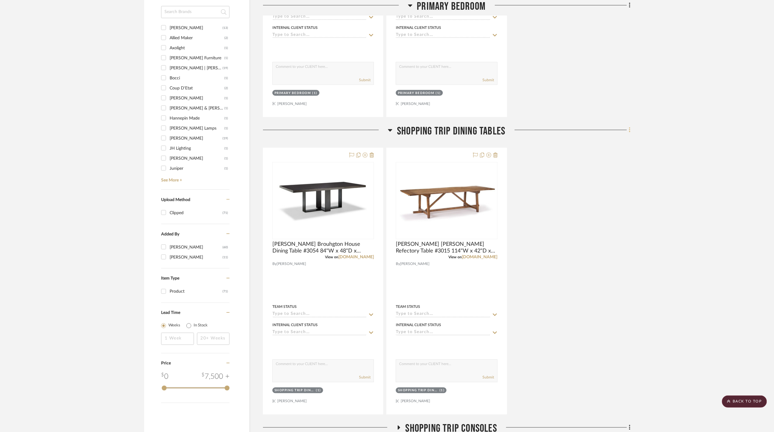
click at [629, 131] on icon at bounding box center [630, 130] width 2 height 7
click at [585, 249] on fa-icon at bounding box center [581, 251] width 7 height 4
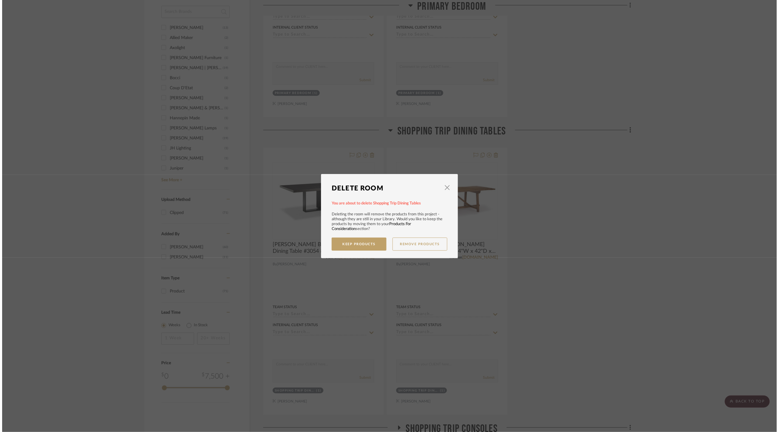
scroll to position [0, 0]
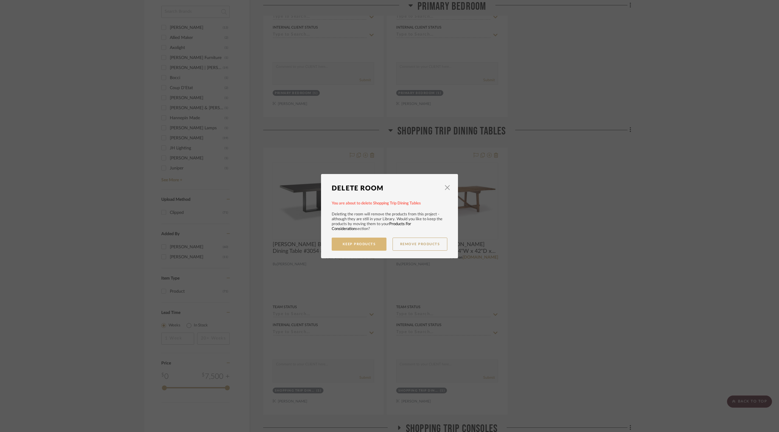
click at [371, 243] on button "Keep Products" at bounding box center [359, 244] width 55 height 13
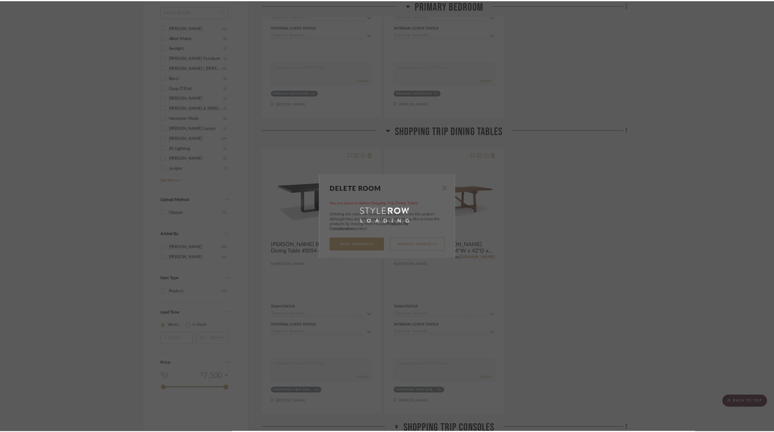
scroll to position [423, 0]
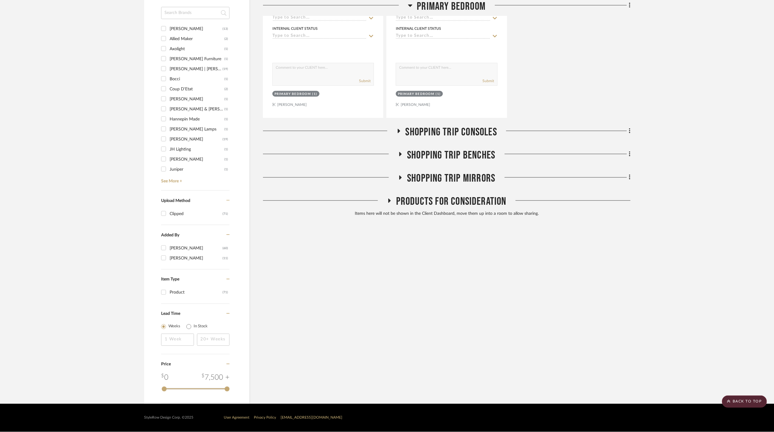
click at [473, 132] on span "Shopping Trip Consoles" at bounding box center [452, 132] width 92 height 13
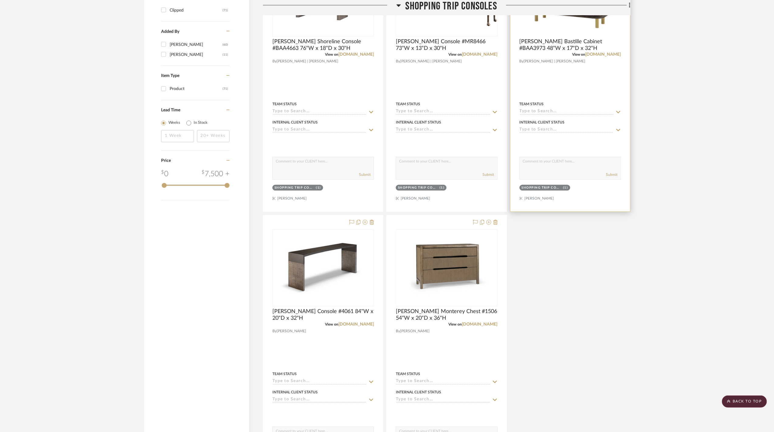
scroll to position [666, 0]
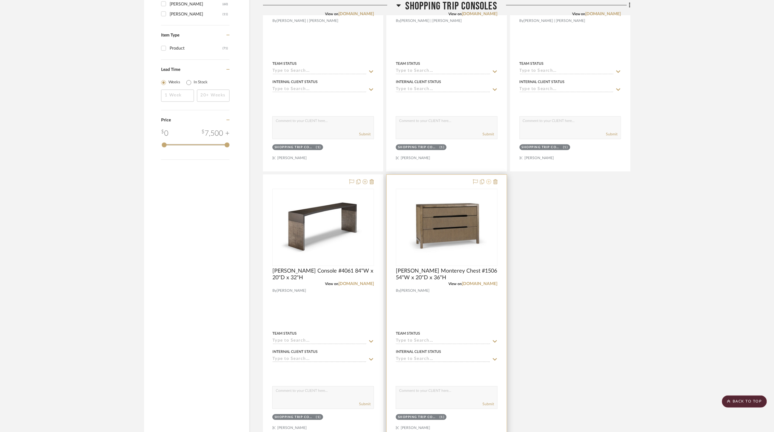
click at [488, 183] on icon at bounding box center [489, 181] width 5 height 5
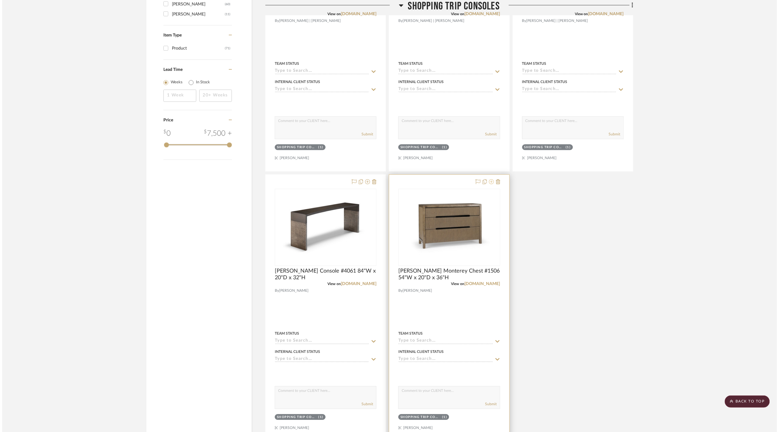
scroll to position [0, 0]
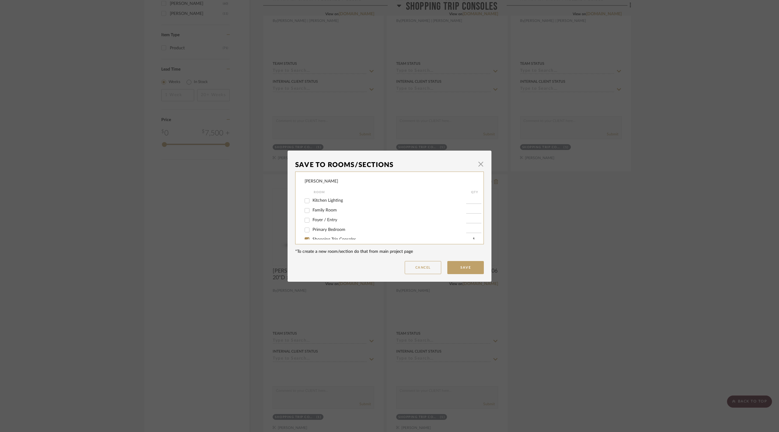
click at [318, 220] on span "Foyer / Entry" at bounding box center [324, 220] width 25 height 4
click at [312, 220] on input "Foyer / Entry" at bounding box center [307, 220] width 10 height 10
checkbox input "true"
type input "1"
click at [459, 266] on button "Save" at bounding box center [465, 267] width 36 height 13
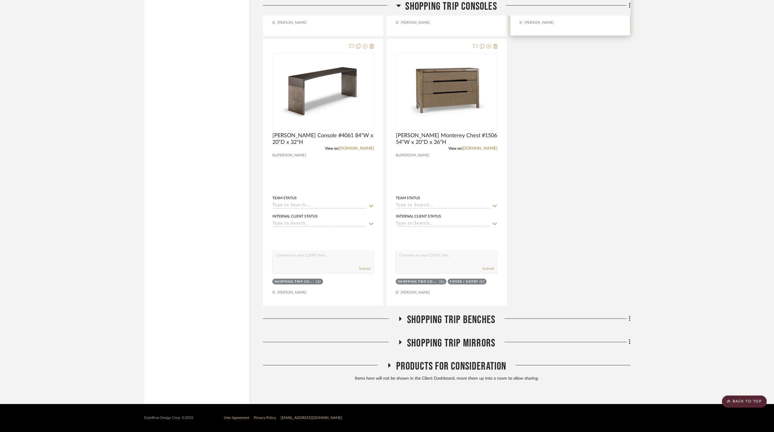
scroll to position [757, 0]
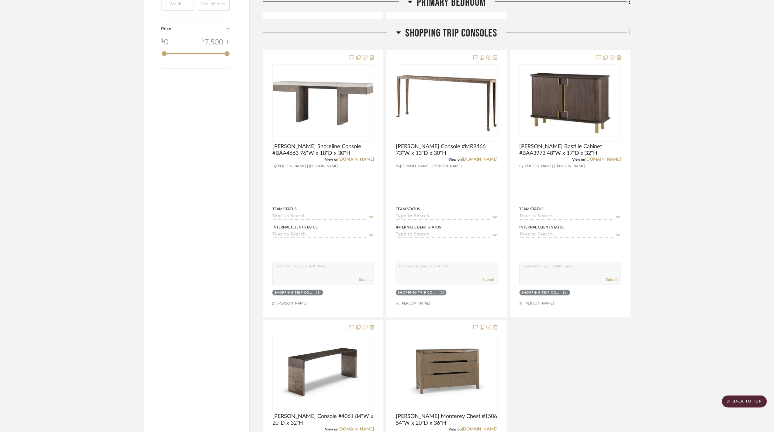
click at [630, 35] on icon at bounding box center [629, 32] width 1 height 5
click at [587, 153] on span "Delete Room" at bounding box center [597, 153] width 24 height 5
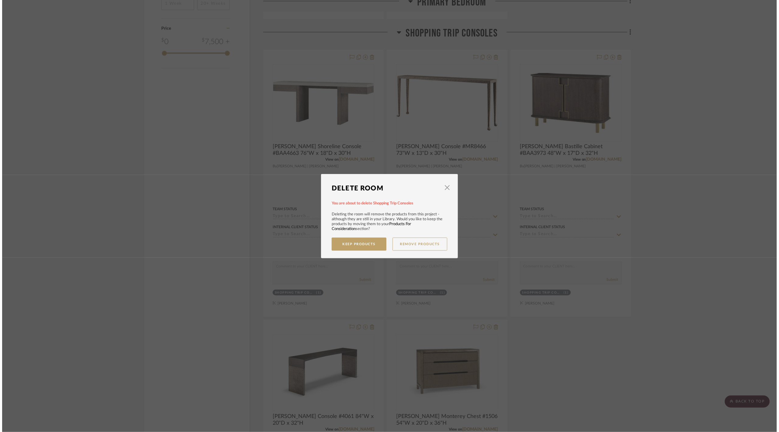
scroll to position [0, 0]
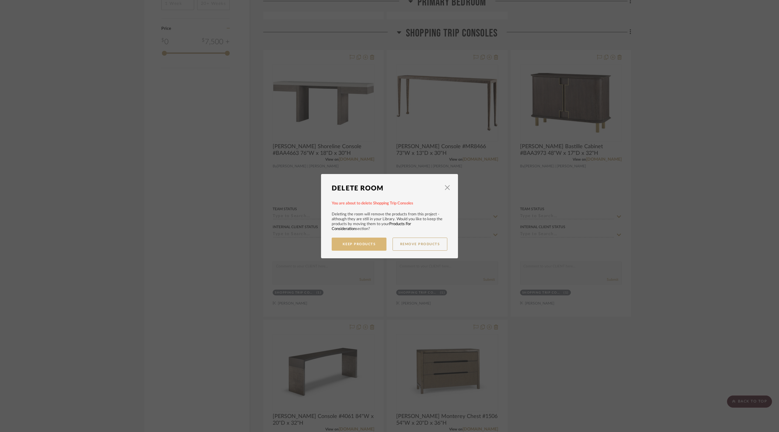
click at [375, 240] on button "Keep Products" at bounding box center [359, 244] width 55 height 13
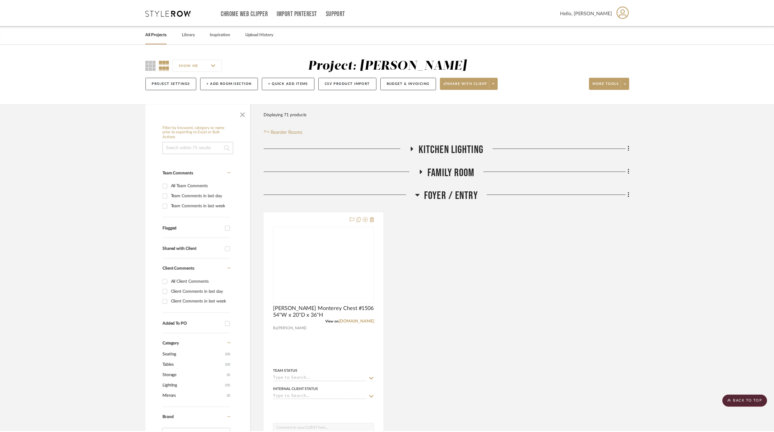
scroll to position [472, 0]
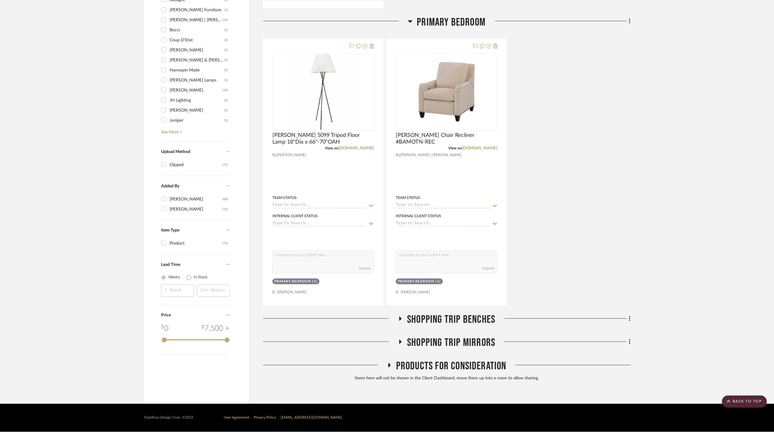
click at [468, 319] on span "Shopping Trip Benches" at bounding box center [451, 319] width 88 height 13
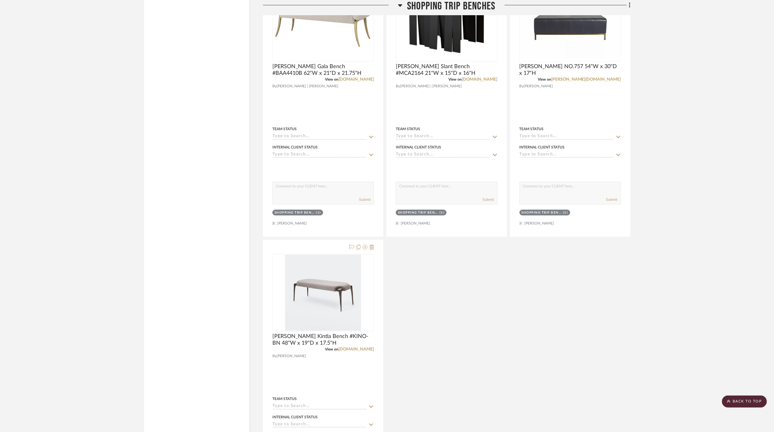
scroll to position [716, 0]
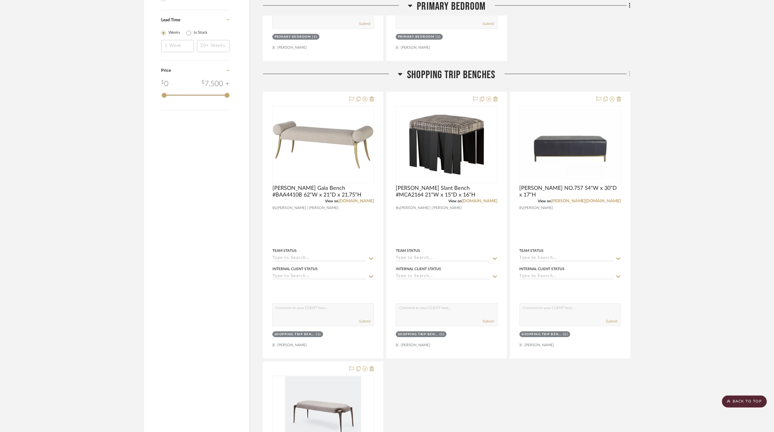
click at [630, 76] on icon at bounding box center [630, 74] width 2 height 7
click at [597, 193] on span "Delete Room" at bounding box center [597, 195] width 24 height 5
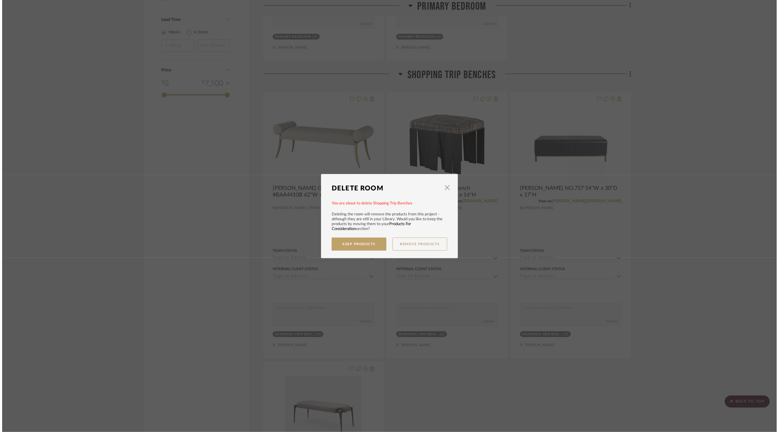
scroll to position [0, 0]
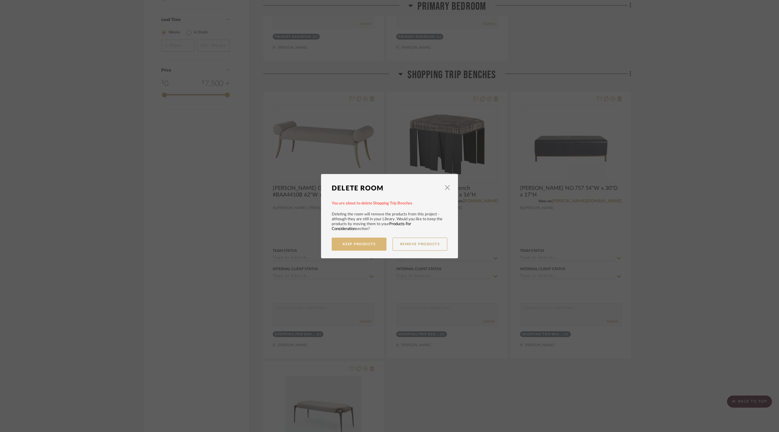
click at [356, 239] on button "Keep Products" at bounding box center [359, 244] width 55 height 13
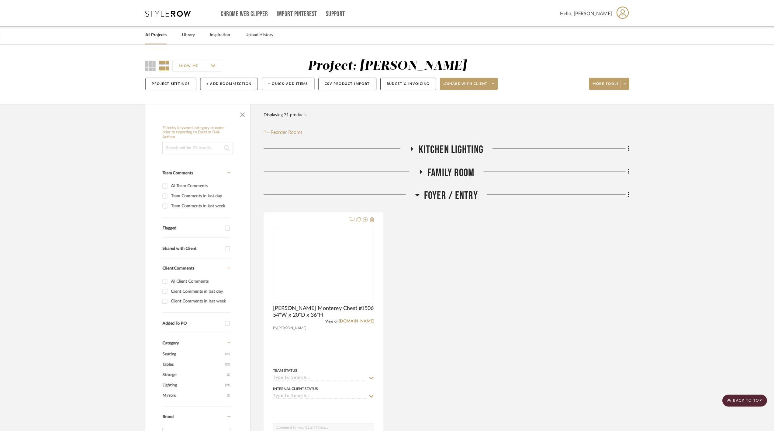
scroll to position [449, 0]
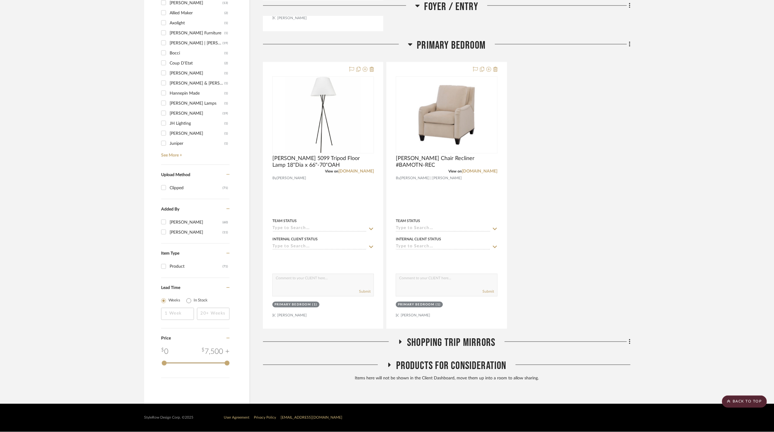
click at [464, 340] on span "Shopping Trip Mirrors" at bounding box center [451, 342] width 88 height 13
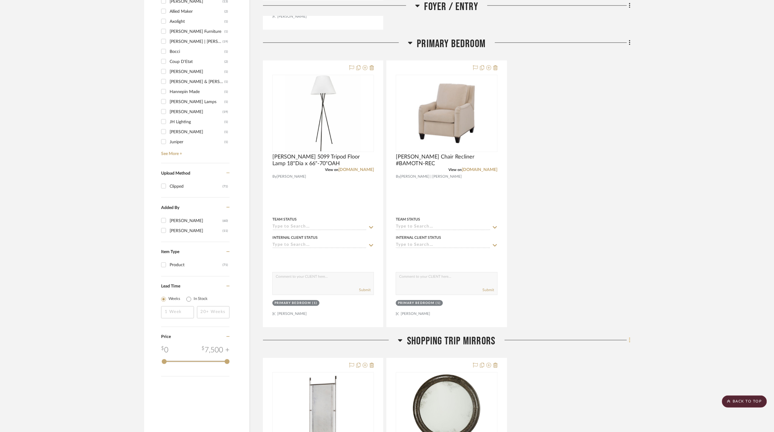
click at [629, 343] on icon at bounding box center [630, 340] width 2 height 7
click at [601, 332] on span "Delete Room" at bounding box center [597, 330] width 24 height 5
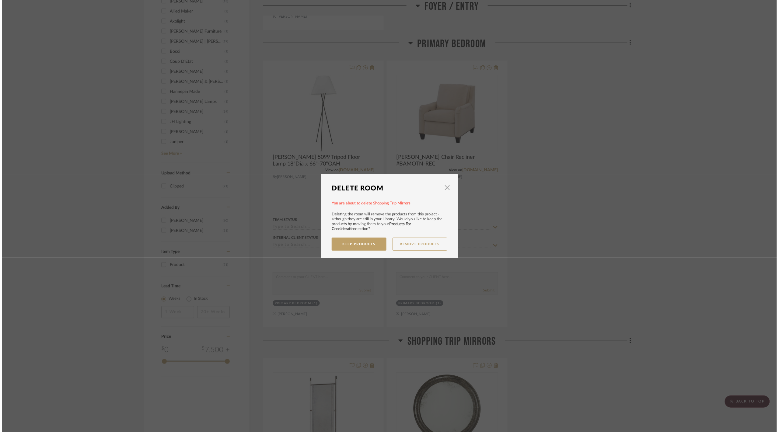
scroll to position [0, 0]
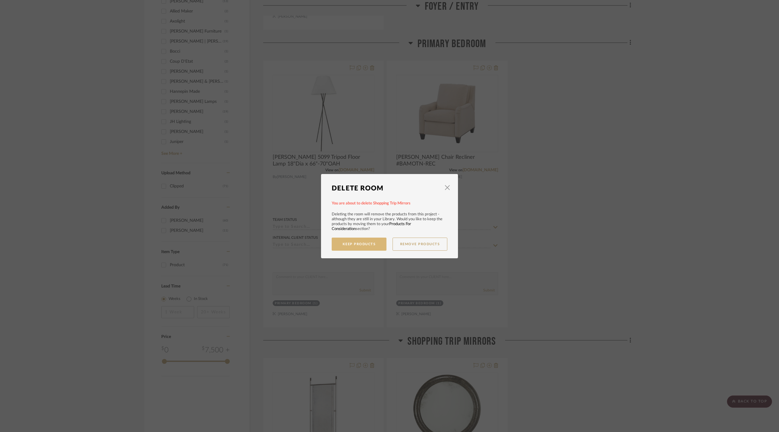
click at [370, 244] on button "Keep Products" at bounding box center [359, 244] width 55 height 13
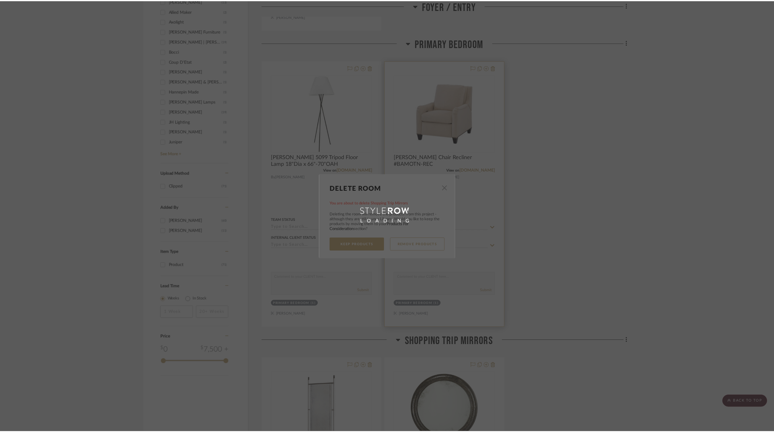
scroll to position [426, 0]
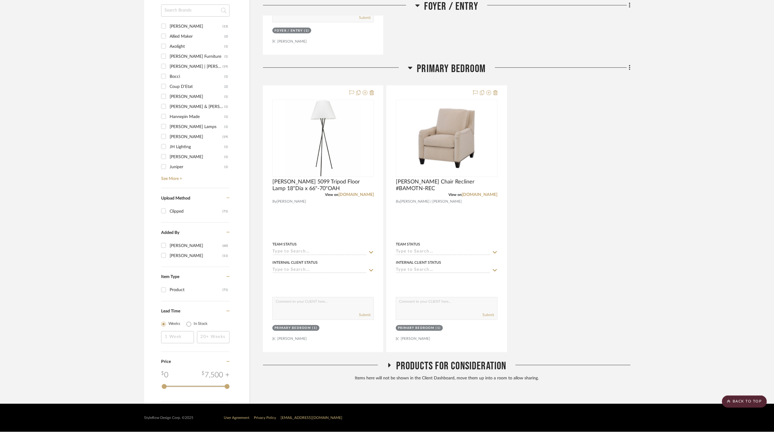
click at [479, 361] on span "Products For Consideration" at bounding box center [451, 366] width 110 height 13
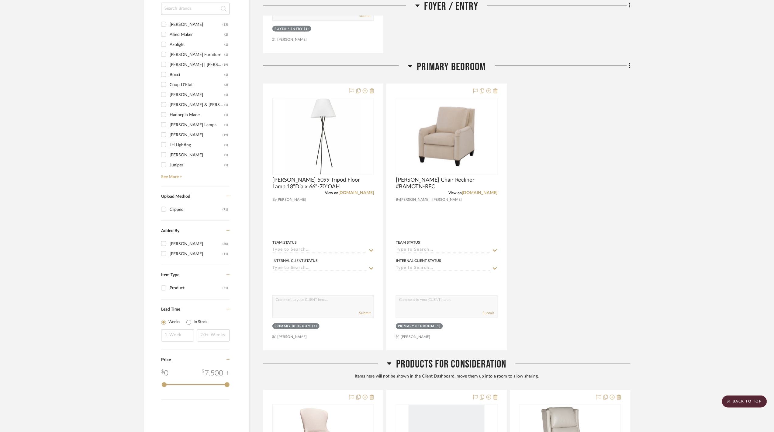
click at [479, 369] on span "Products For Consideration" at bounding box center [451, 364] width 110 height 13
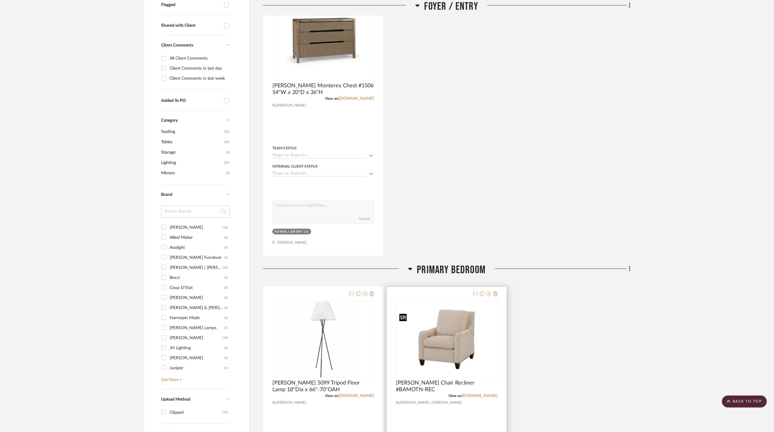
scroll to position [183, 0]
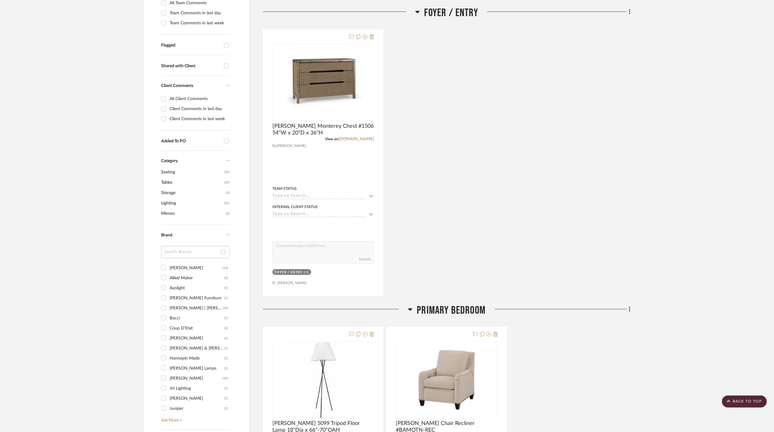
click at [464, 313] on span "Primary Bedroom" at bounding box center [451, 310] width 69 height 13
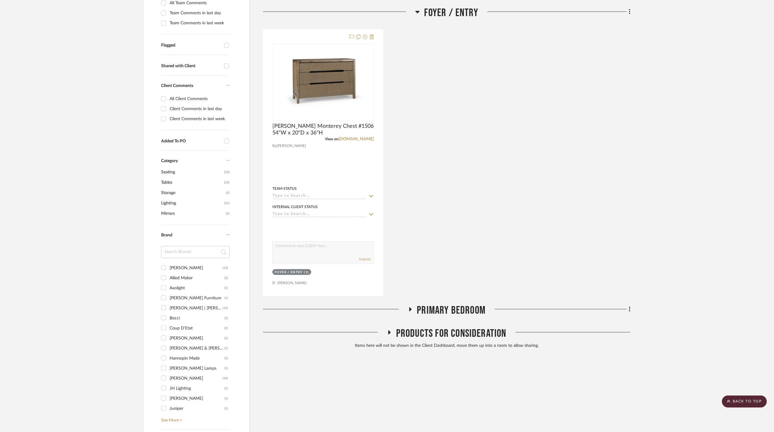
scroll to position [0, 0]
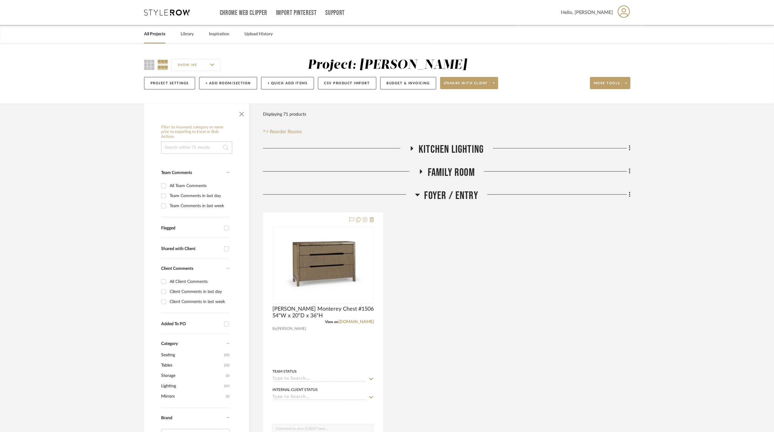
click at [422, 195] on h3 "Foyer / Entry" at bounding box center [446, 195] width 63 height 13
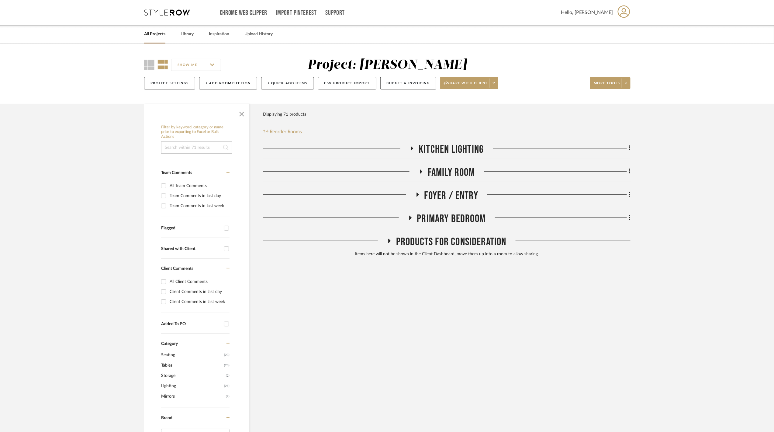
click at [447, 219] on span "Primary Bedroom" at bounding box center [451, 218] width 69 height 13
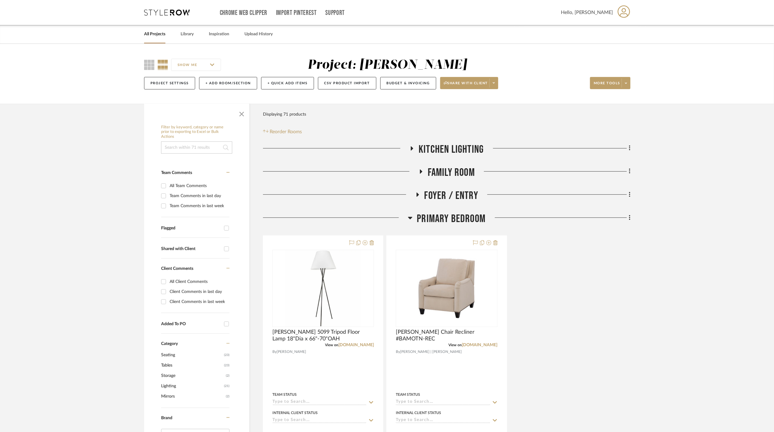
click at [447, 219] on span "Primary Bedroom" at bounding box center [451, 218] width 69 height 13
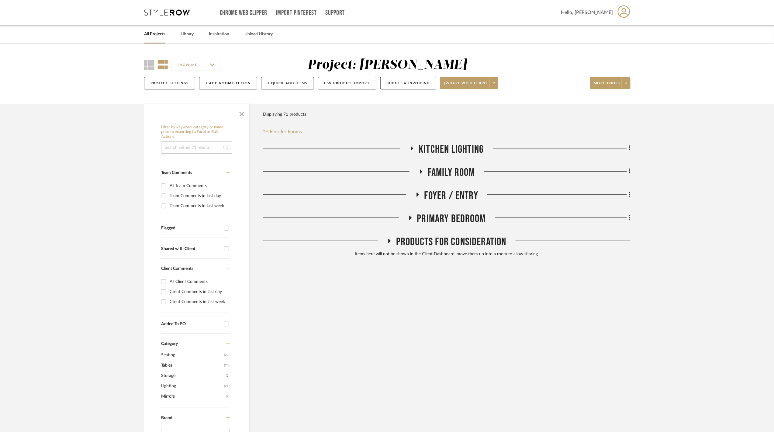
click at [443, 172] on span "Family Room" at bounding box center [451, 172] width 47 height 13
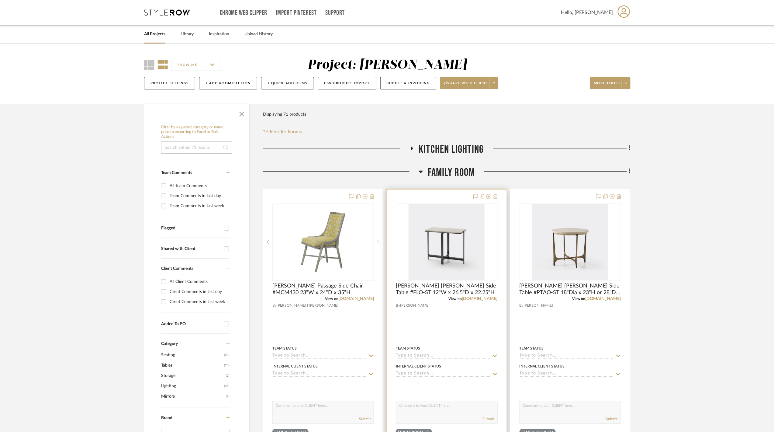
scroll to position [40, 0]
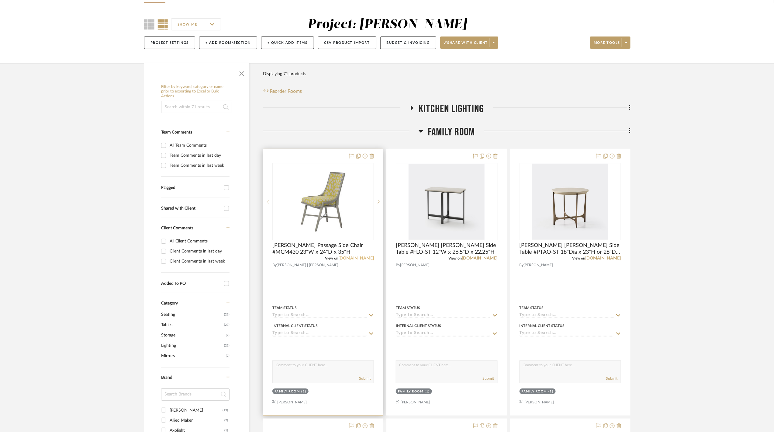
click at [364, 257] on link "[DOMAIN_NAME]" at bounding box center [357, 258] width 36 height 4
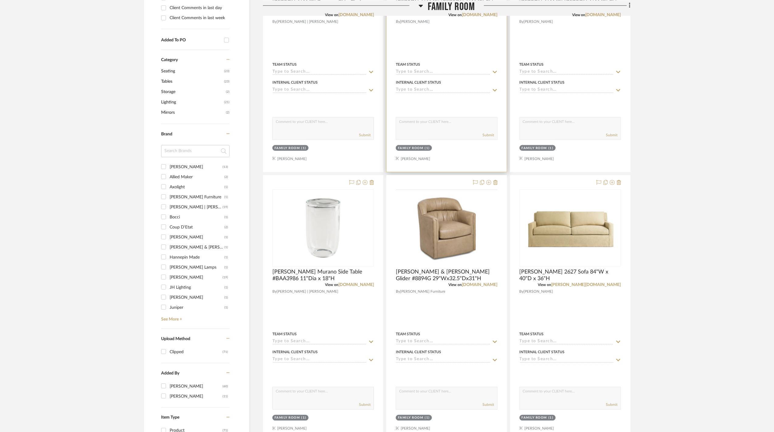
scroll to position [324, 0]
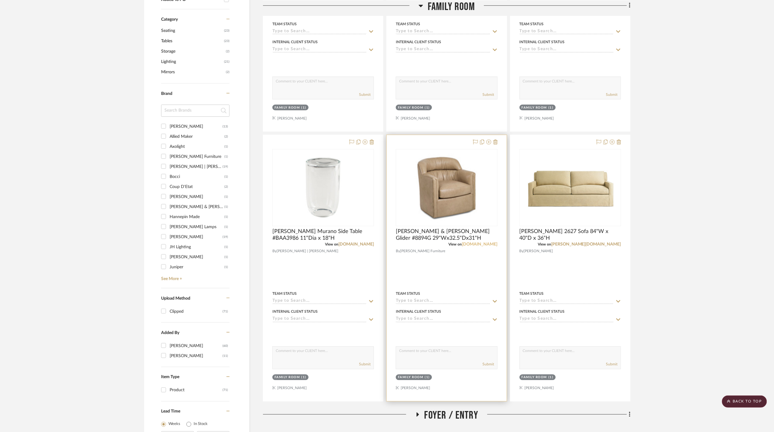
click at [483, 245] on link "[DOMAIN_NAME]" at bounding box center [480, 244] width 36 height 4
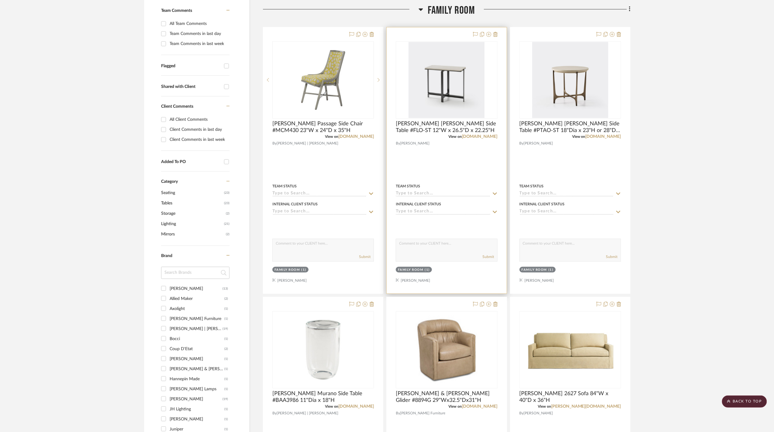
scroll to position [243, 0]
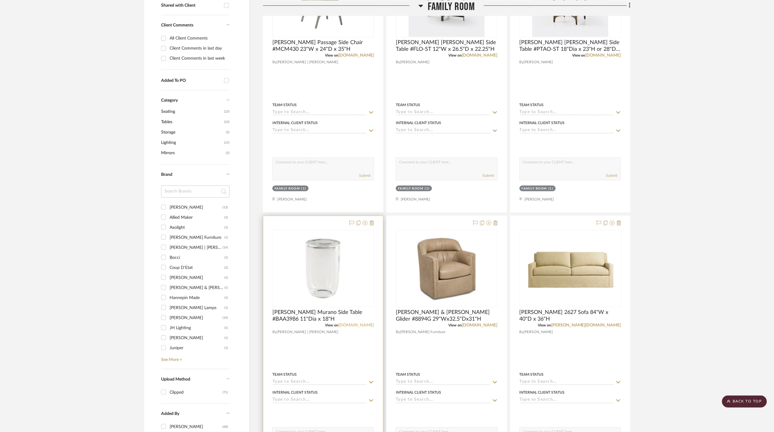
click at [362, 326] on link "[DOMAIN_NAME]" at bounding box center [357, 325] width 36 height 4
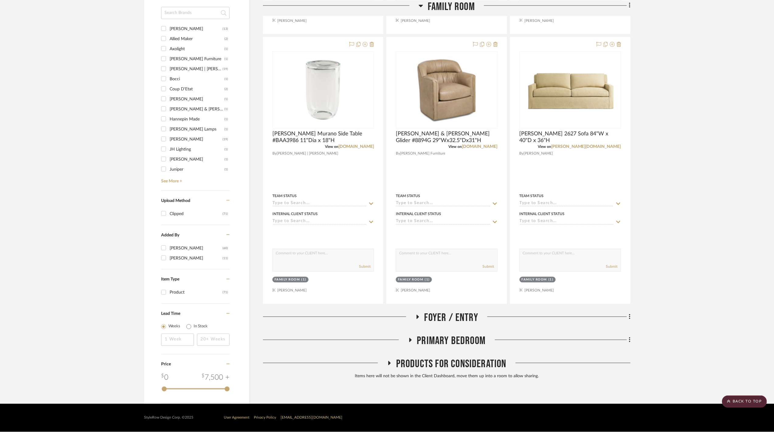
click at [429, 314] on span "Foyer / Entry" at bounding box center [452, 317] width 54 height 13
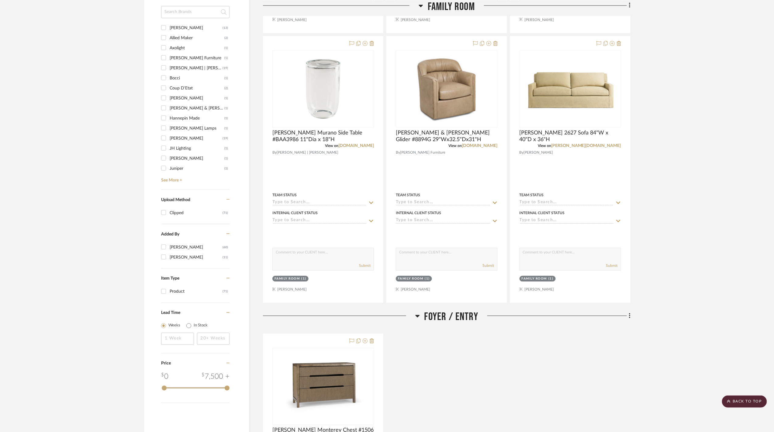
scroll to position [544, 0]
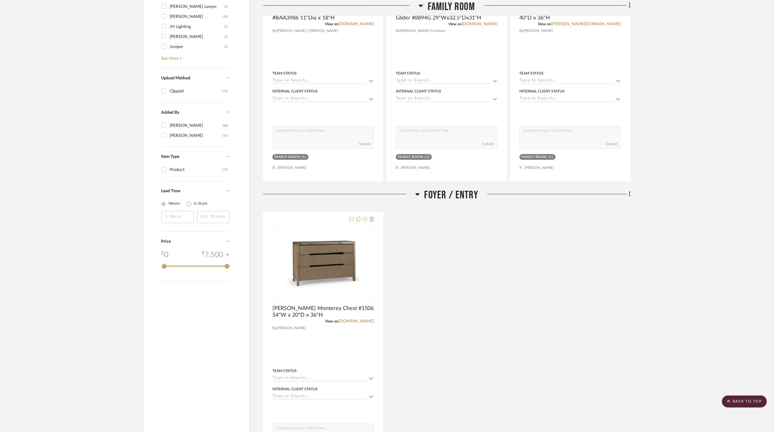
click at [439, 197] on span "Foyer / Entry" at bounding box center [452, 195] width 54 height 13
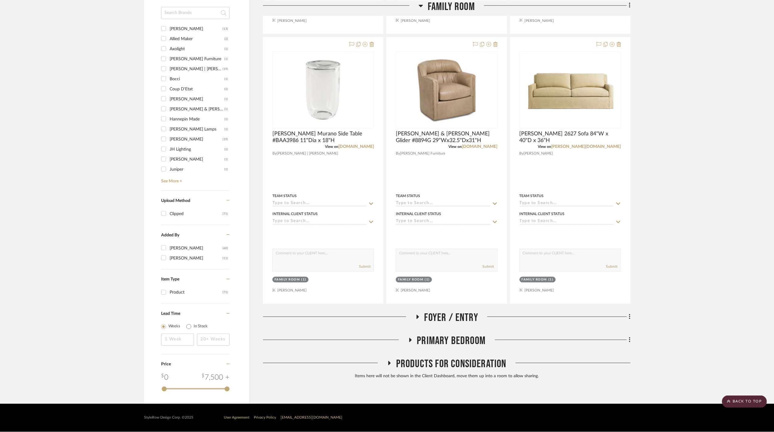
click at [426, 338] on span "Primary Bedroom" at bounding box center [451, 341] width 69 height 13
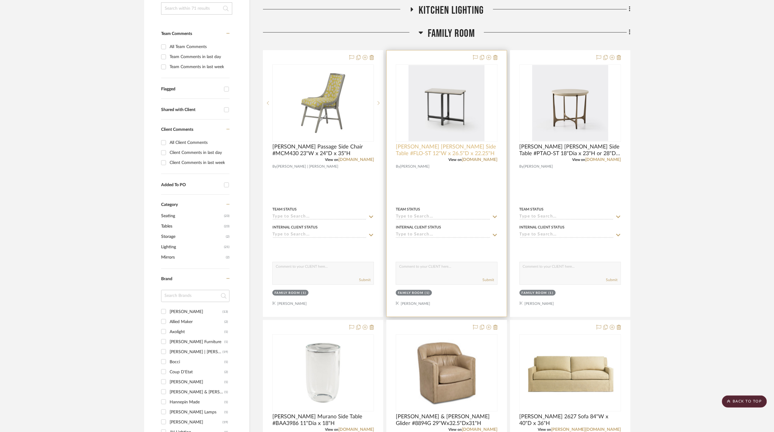
scroll to position [0, 0]
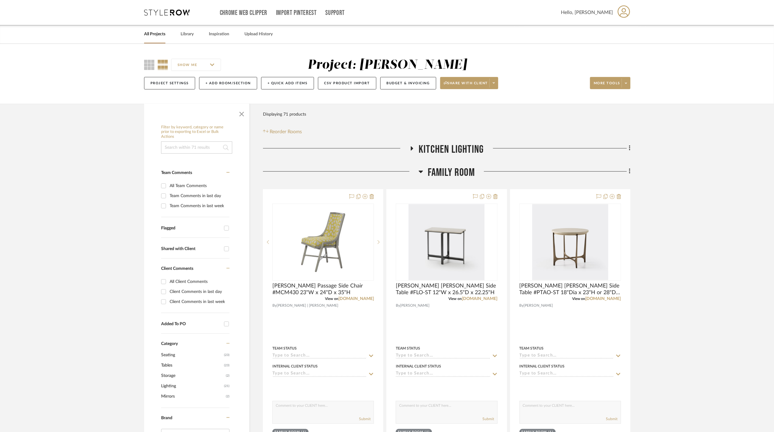
click at [447, 171] on span "Family Room" at bounding box center [451, 172] width 47 height 13
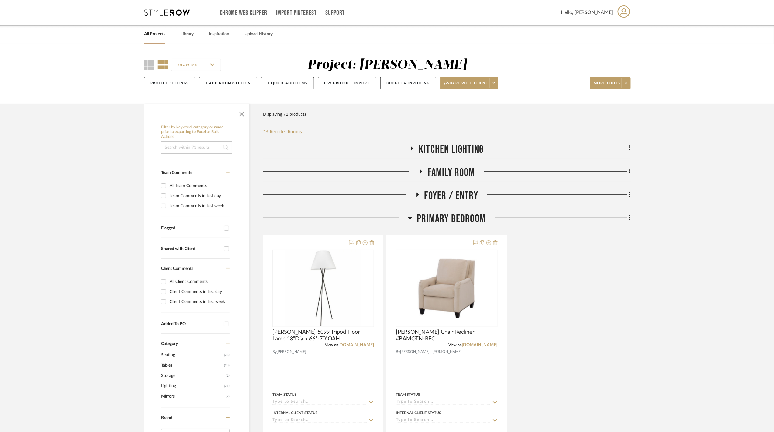
click at [448, 171] on span "Family Room" at bounding box center [451, 172] width 47 height 13
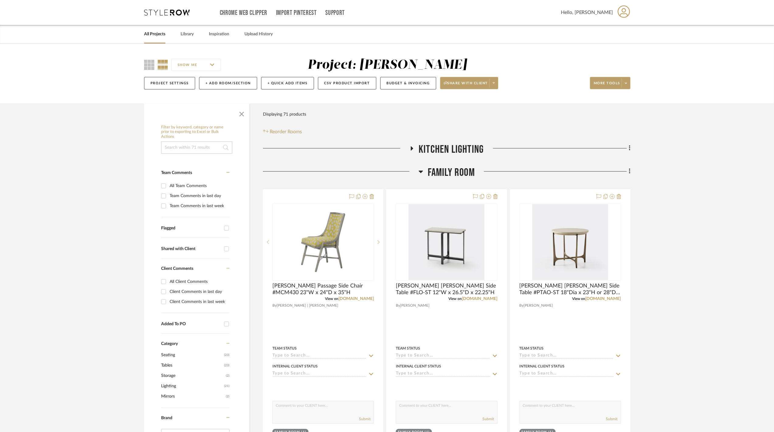
click at [180, 32] on div "All Projects Library Inspiration Upload History" at bounding box center [387, 34] width 504 height 19
click at [185, 32] on link "Library" at bounding box center [187, 34] width 13 height 8
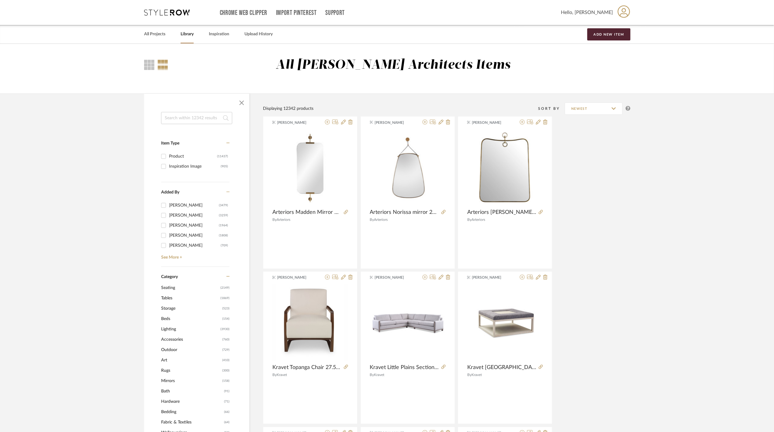
click at [201, 120] on input at bounding box center [196, 118] width 71 height 12
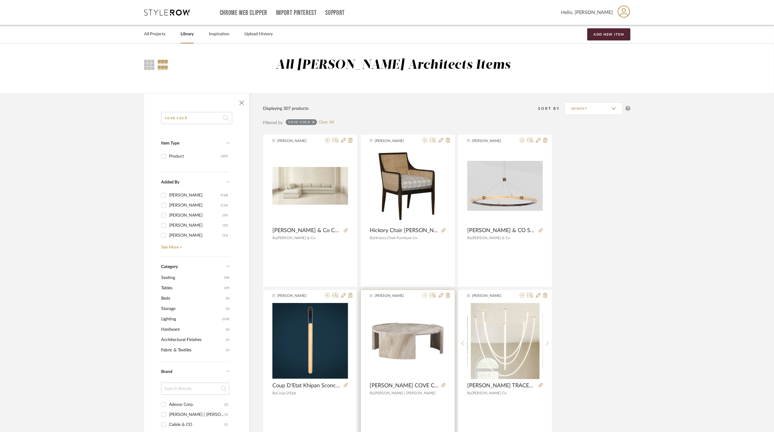
click at [423, 295] on icon at bounding box center [425, 295] width 5 height 5
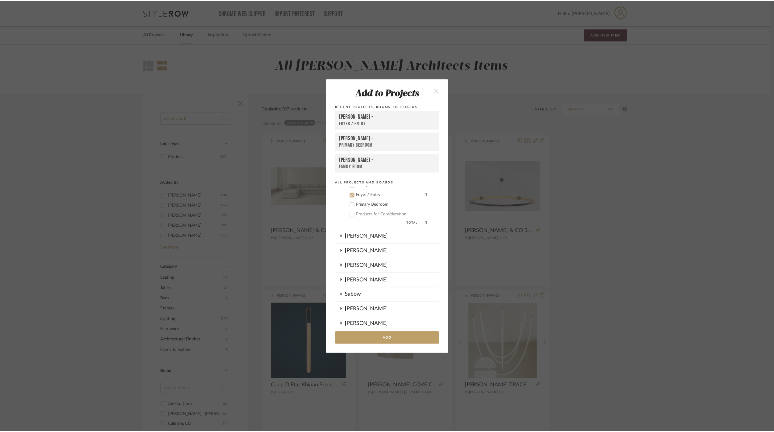
scroll to position [219, 0]
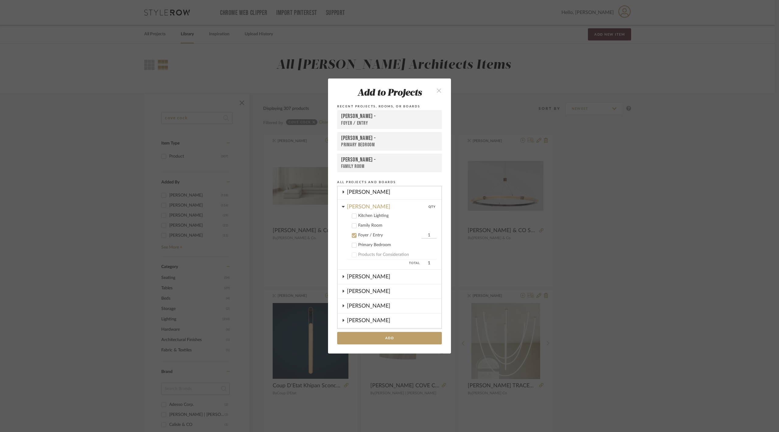
click at [361, 233] on div "Foyer / Entry" at bounding box center [389, 235] width 62 height 5
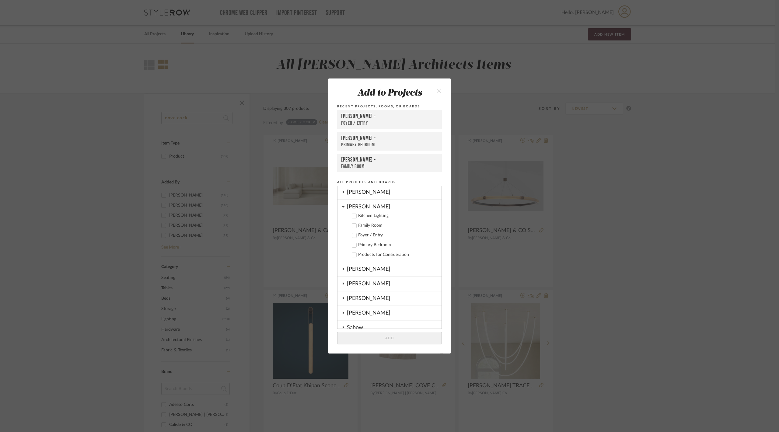
click at [359, 223] on div "Family Room" at bounding box center [397, 225] width 78 height 5
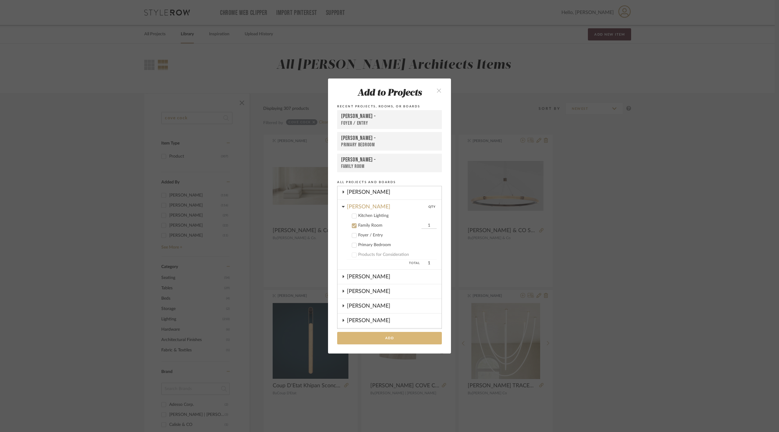
click at [396, 335] on button "Add" at bounding box center [389, 338] width 105 height 12
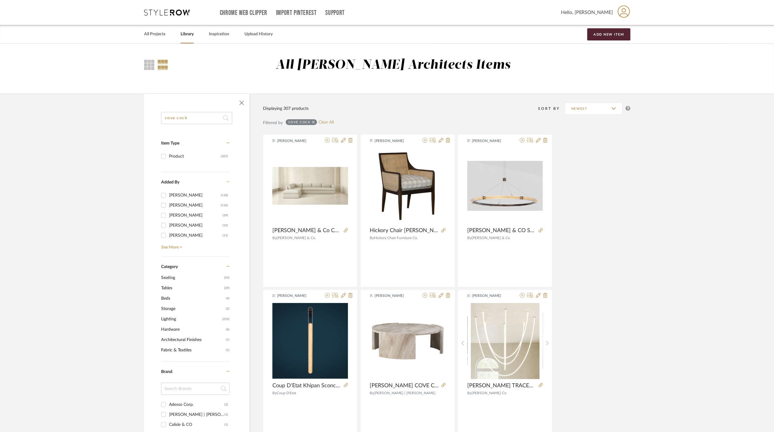
click at [193, 121] on input "cove cock" at bounding box center [196, 118] width 71 height 12
type input "cove cocktail"
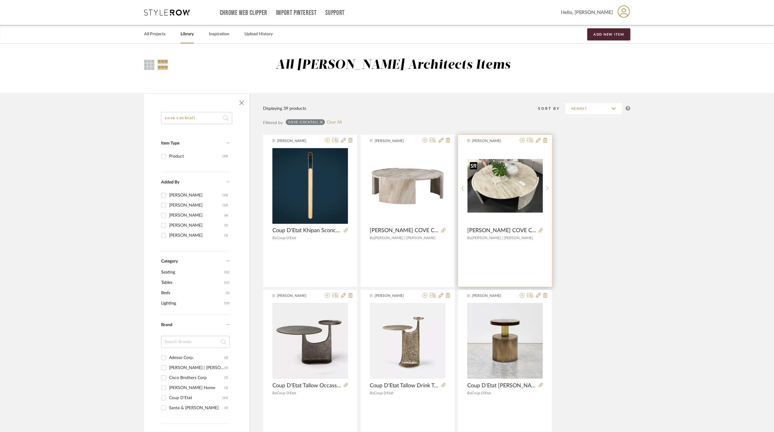
click at [514, 210] on img "0" at bounding box center [505, 186] width 75 height 54
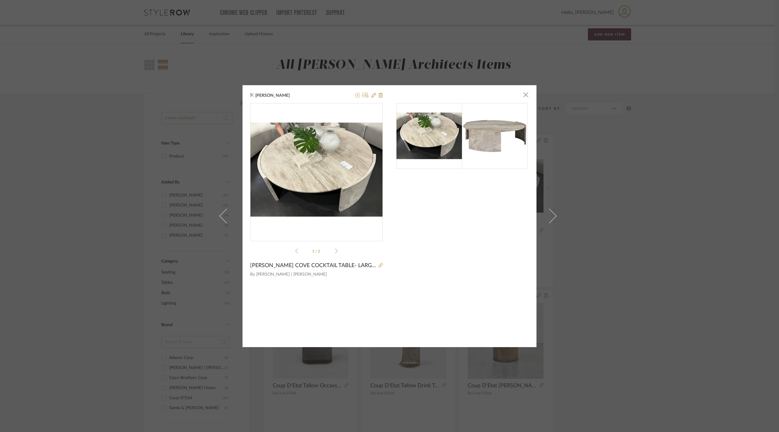
drag, startPoint x: 711, startPoint y: 254, endPoint x: 616, endPoint y: 251, distance: 95.2
click at [711, 255] on div "James Matthews × 1 / 2 BAKER COVE COCKTAIL TABLE- LARGE 60"DIA X 16.5"H By Bake…" at bounding box center [389, 216] width 779 height 432
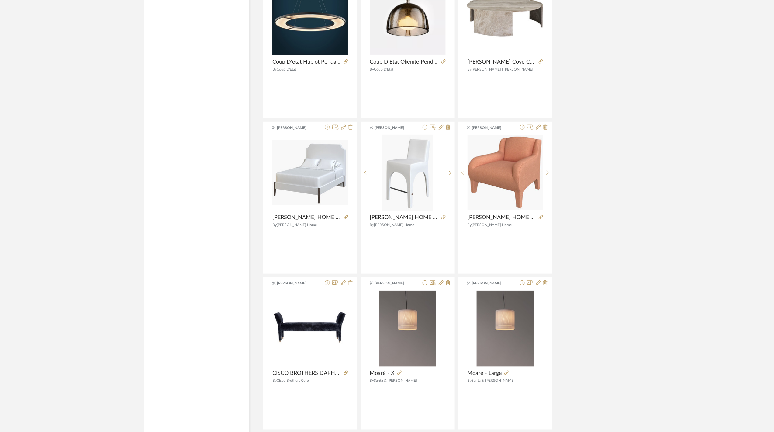
scroll to position [1095, 0]
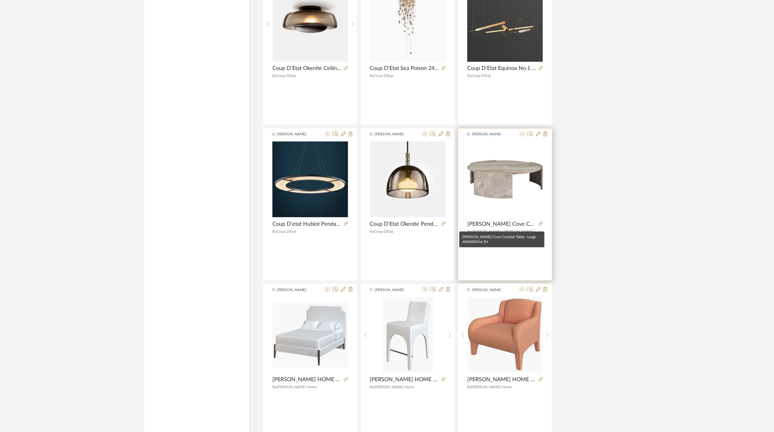
click at [502, 227] on span "Baker Cove Cocktail Table - Large 60W60W16.5H" at bounding box center [501, 224] width 69 height 7
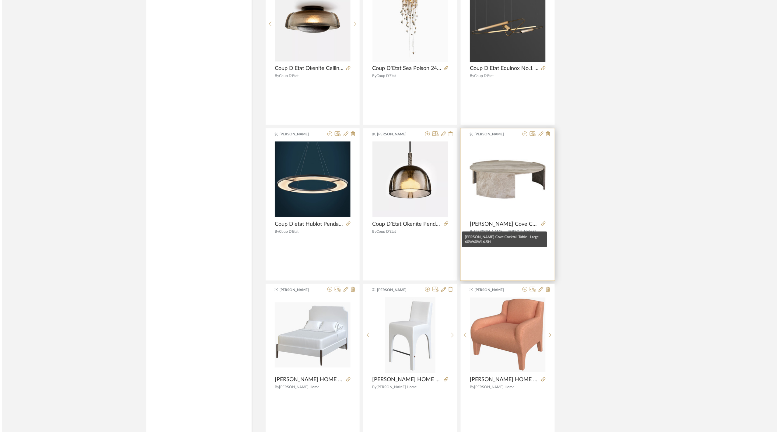
scroll to position [0, 0]
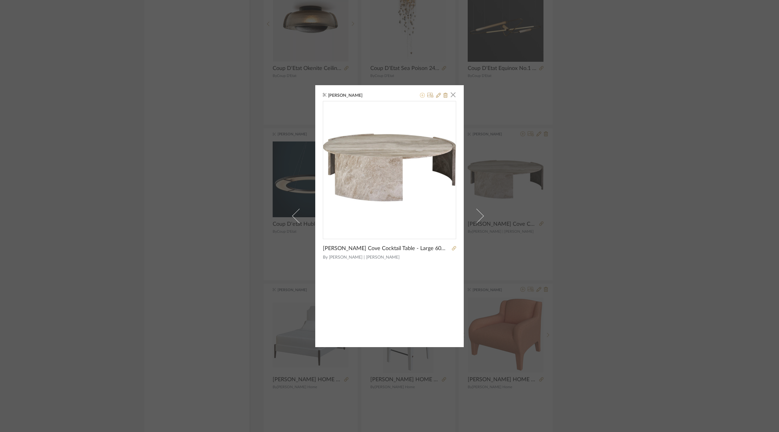
click at [420, 98] on button at bounding box center [422, 95] width 5 height 7
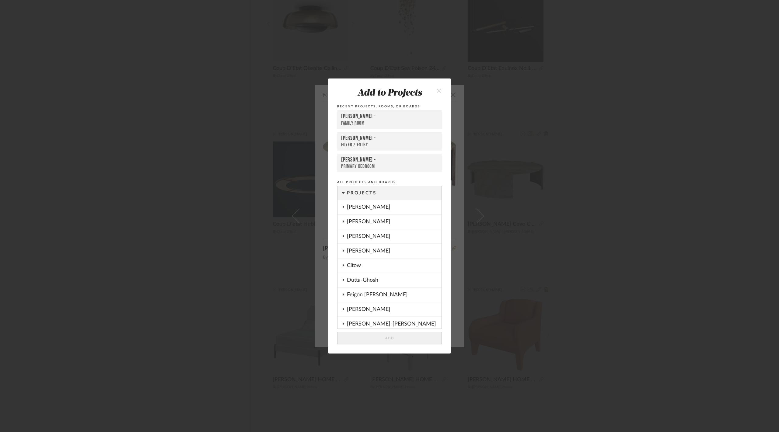
scroll to position [250, 0]
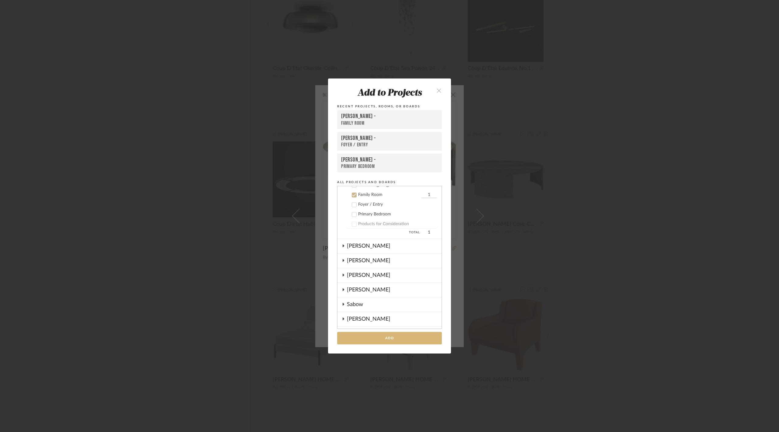
click at [403, 336] on button "Add" at bounding box center [389, 338] width 105 height 12
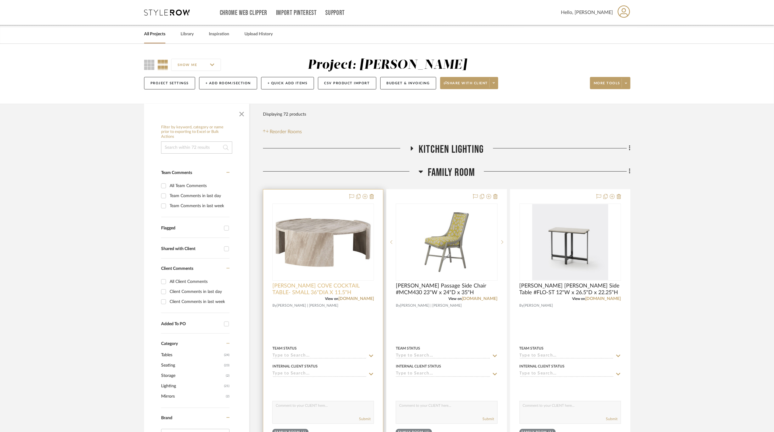
click at [355, 296] on span "[PERSON_NAME] COVE COCKTAIL TABLE- SMALL 36"DIA X 11.5"H" at bounding box center [324, 289] width 102 height 13
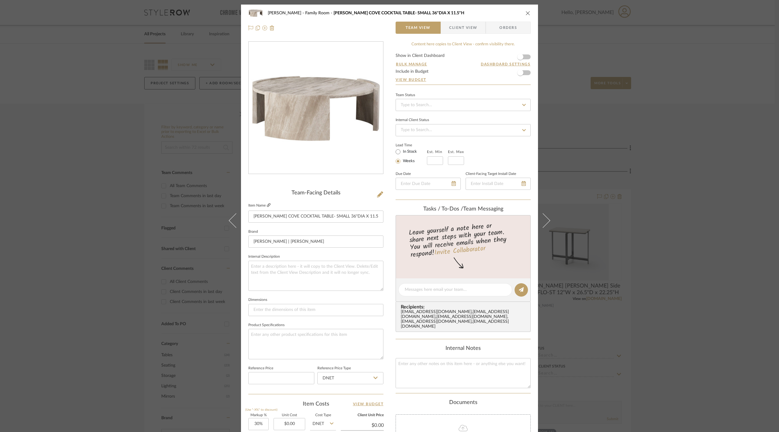
click at [267, 203] on icon at bounding box center [269, 205] width 4 height 4
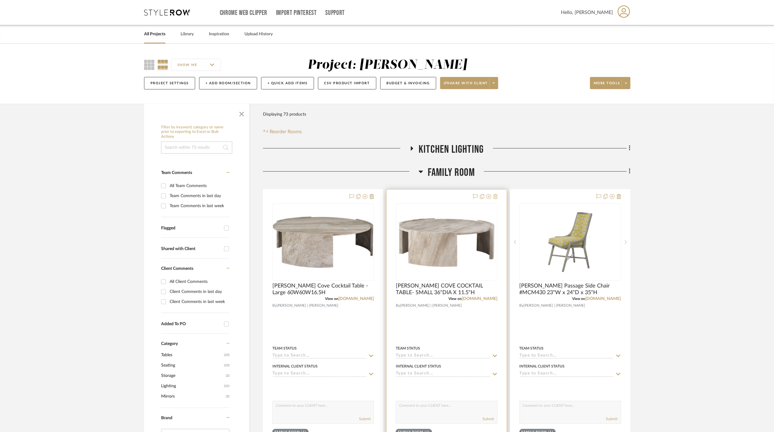
click at [494, 199] on icon at bounding box center [496, 196] width 4 height 5
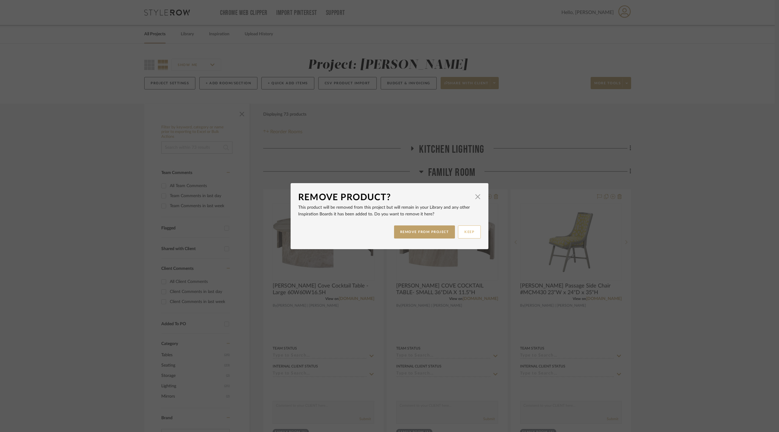
click at [468, 230] on button "KEEP" at bounding box center [469, 231] width 23 height 13
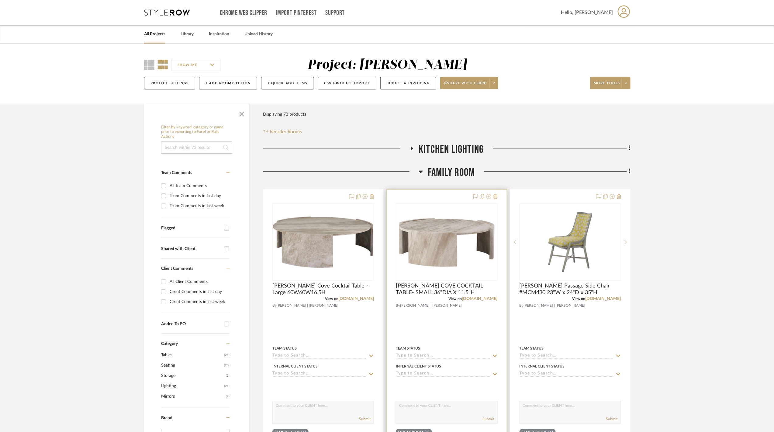
click at [490, 198] on icon at bounding box center [489, 196] width 5 height 5
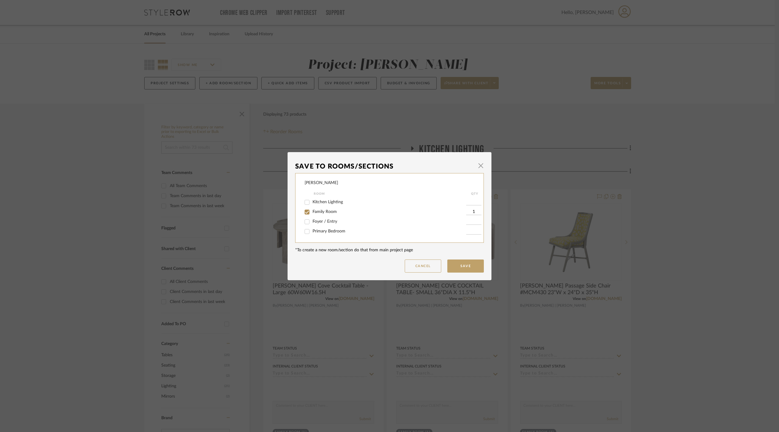
click at [305, 212] on input "Family Room" at bounding box center [307, 212] width 10 height 10
checkbox input "false"
click at [454, 263] on button "Save" at bounding box center [465, 265] width 36 height 13
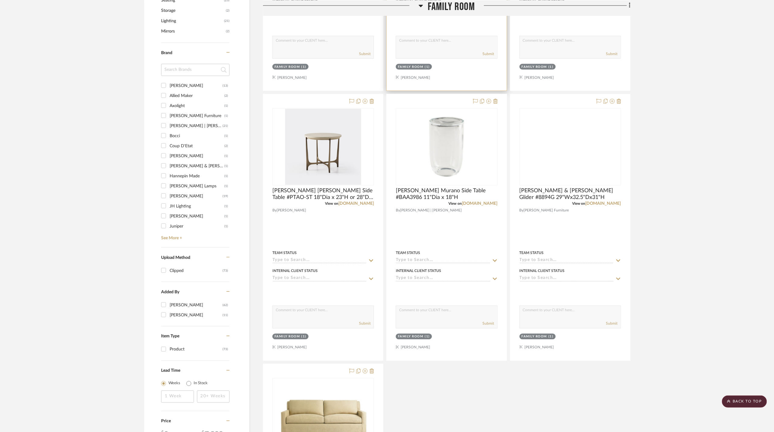
scroll to position [122, 0]
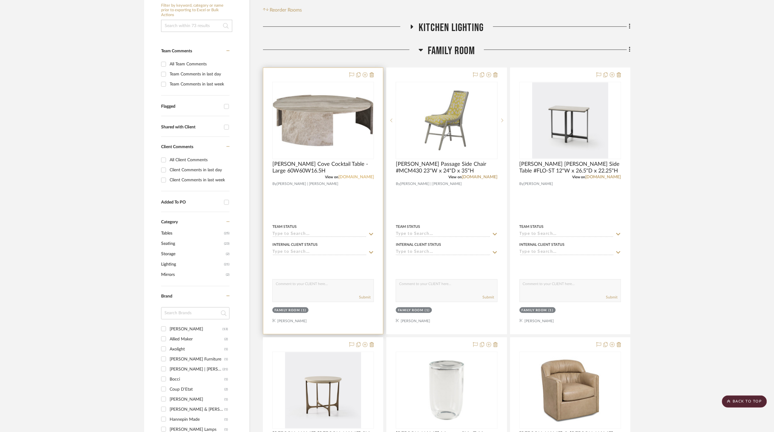
click at [361, 176] on link "bakerfurniture.com" at bounding box center [357, 177] width 36 height 4
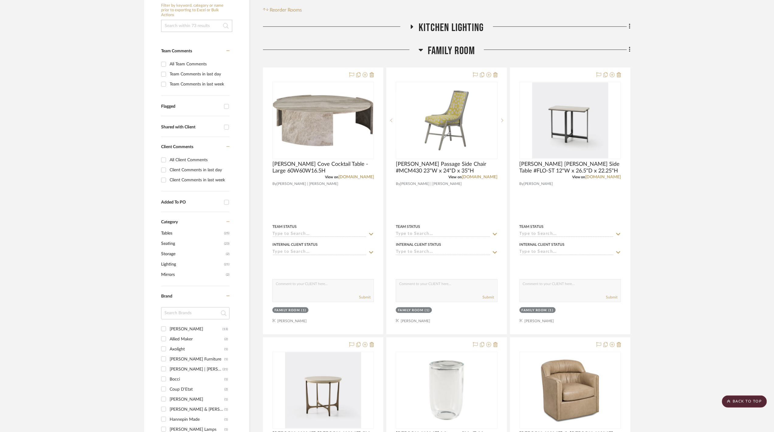
scroll to position [0, 0]
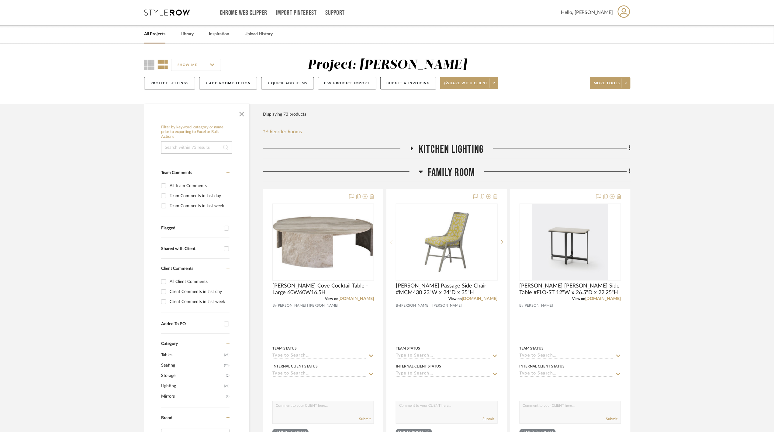
click at [148, 34] on link "All Projects" at bounding box center [154, 34] width 21 height 8
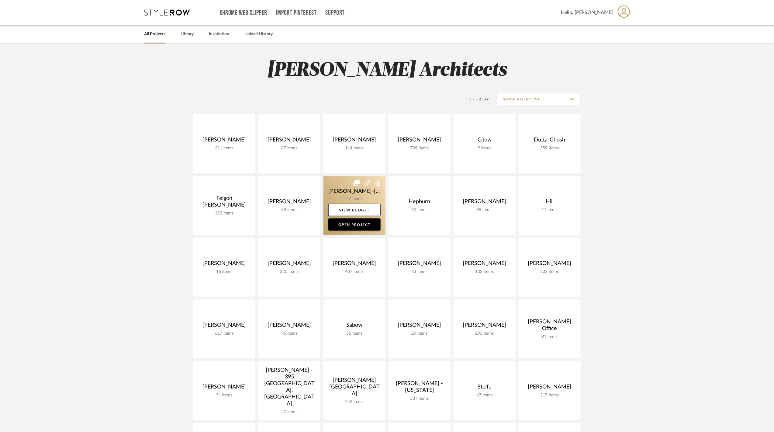
scroll to position [122, 0]
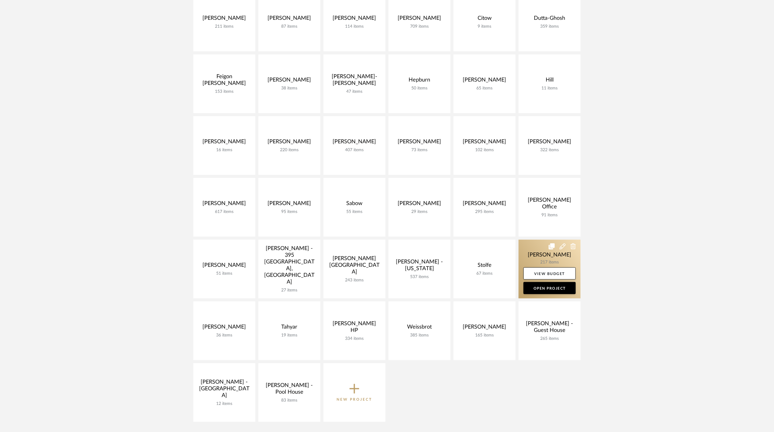
click at [547, 259] on link at bounding box center [550, 269] width 62 height 59
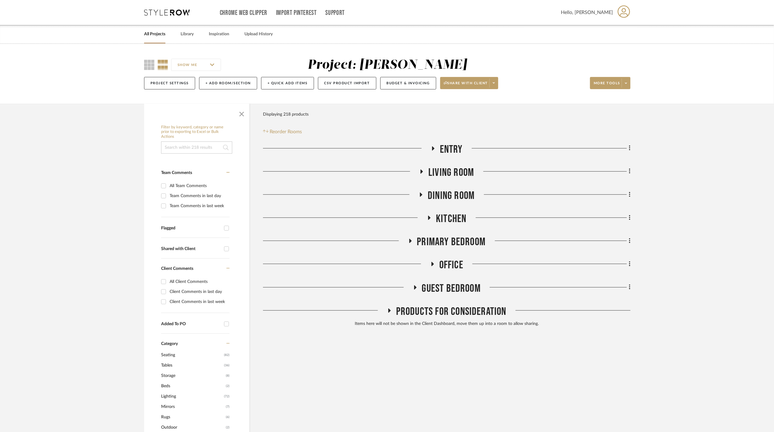
click at [446, 222] on span "Kitchen" at bounding box center [451, 218] width 30 height 13
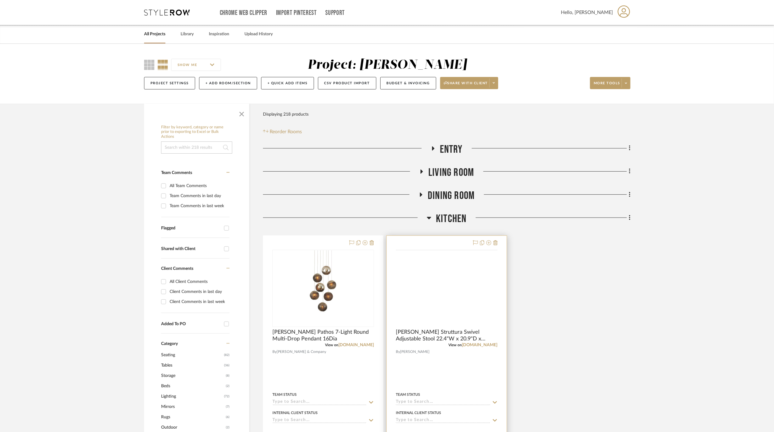
scroll to position [40, 0]
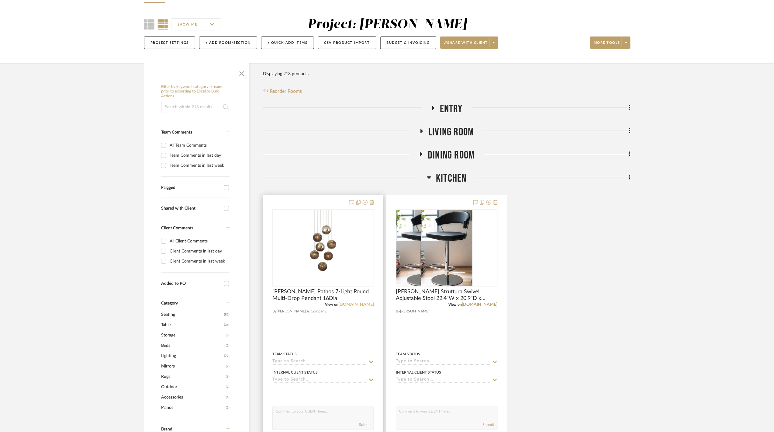
click at [358, 303] on link "curreyandcompany.com" at bounding box center [357, 304] width 36 height 4
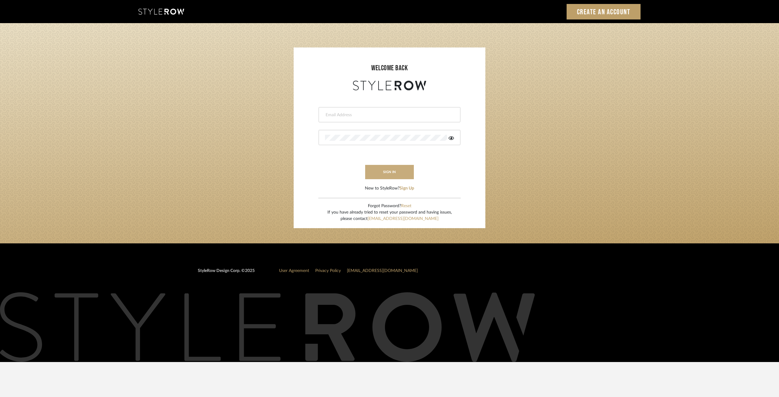
type input "[EMAIL_ADDRESS][DOMAIN_NAME]"
click at [391, 166] on button "sign in" at bounding box center [389, 172] width 49 height 14
